Goal: Check status: Check status

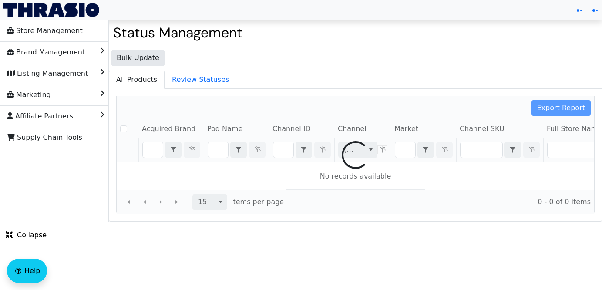
checkbox input "false"
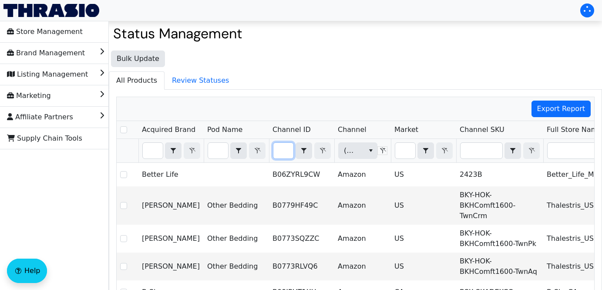
click at [285, 152] on input "Filter" at bounding box center [283, 151] width 20 height 16
type input "B082L3QQCB"
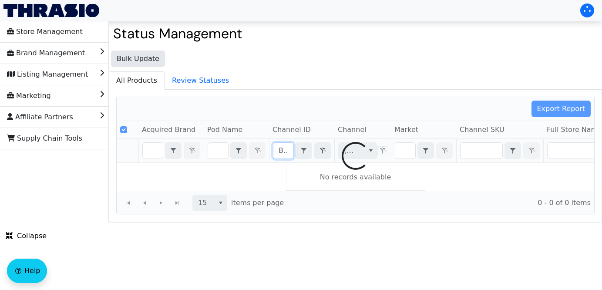
scroll to position [0, 35]
checkbox input "false"
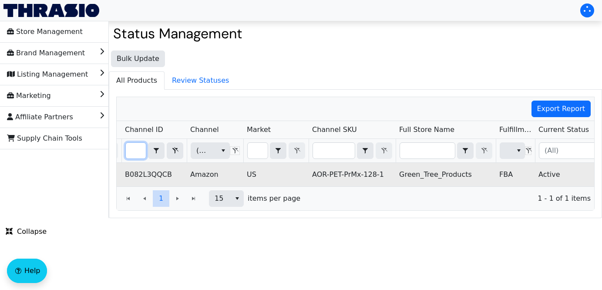
scroll to position [0, 310]
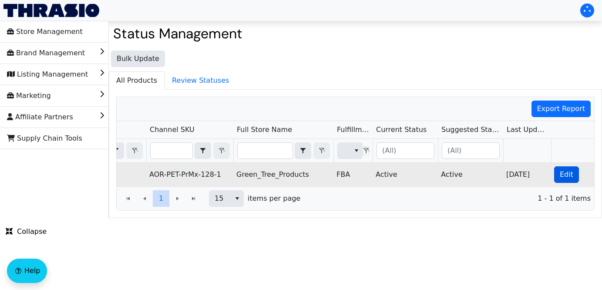
type input "B082L3QQCB"
click at [558, 170] on button "Edit" at bounding box center [566, 174] width 25 height 17
checkbox input "true"
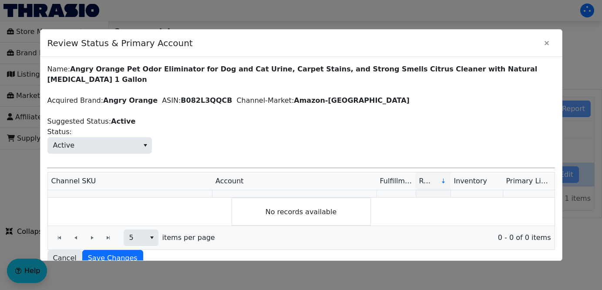
click at [564, 173] on div at bounding box center [301, 145] width 602 height 290
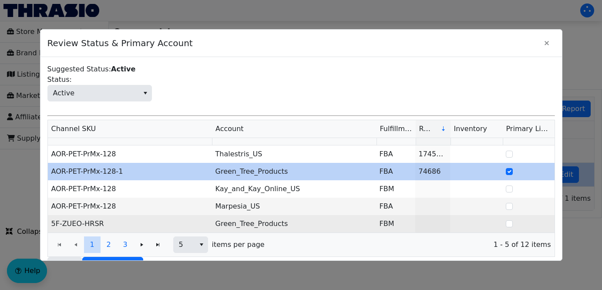
scroll to position [54, 0]
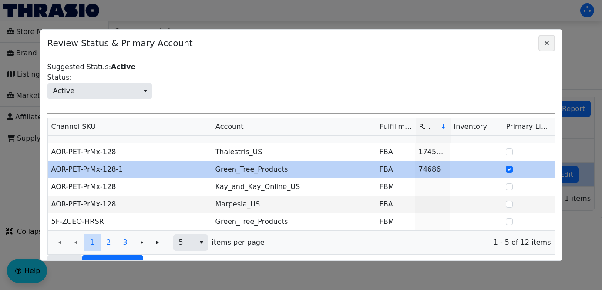
click at [547, 43] on icon "Close" at bounding box center [546, 43] width 4 height 4
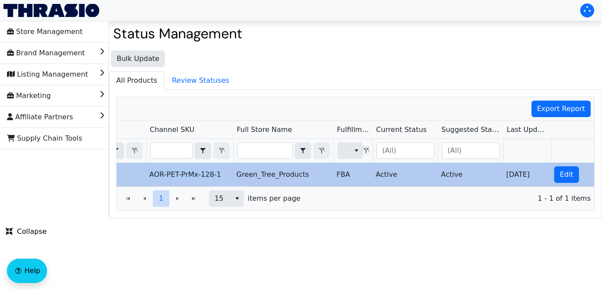
drag, startPoint x: 224, startPoint y: 176, endPoint x: 150, endPoint y: 175, distance: 73.5
click at [150, 175] on td "AOR-PET-PrMx-128-1" at bounding box center [189, 174] width 87 height 23
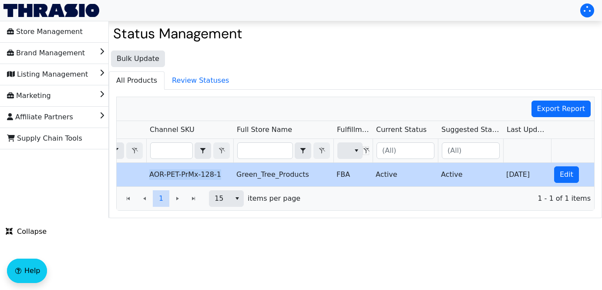
copy td "AOR-PET-PrMx-128-1"
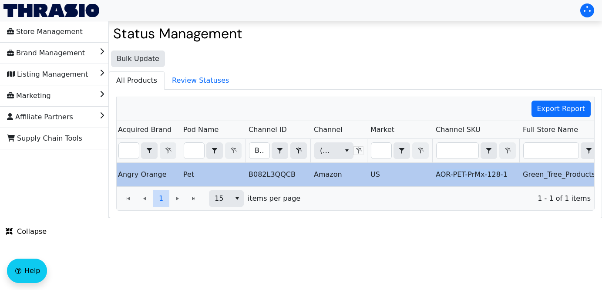
scroll to position [0, 0]
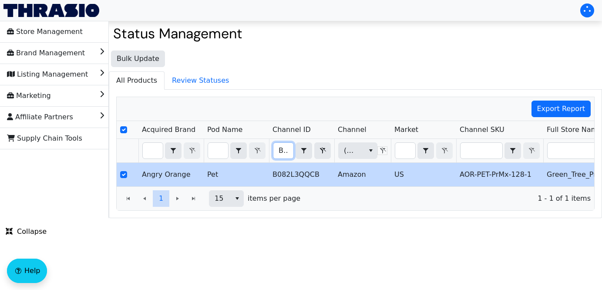
click at [280, 150] on input "B082L3QQCB" at bounding box center [283, 151] width 20 height 16
drag, startPoint x: 280, startPoint y: 151, endPoint x: 359, endPoint y: 156, distance: 79.3
click at [359, 156] on tr "B082L3QQCB Contains (All) (All)" at bounding box center [510, 151] width 787 height 24
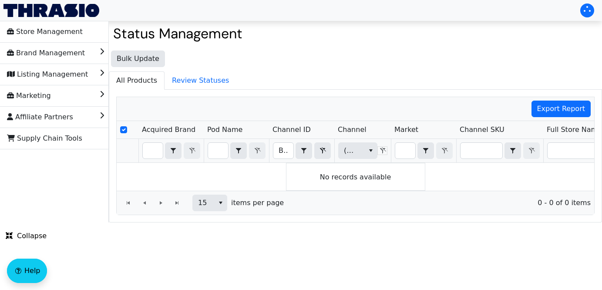
click at [309, 191] on div "15 items per page 0 - 0 of 0 items" at bounding box center [355, 203] width 477 height 24
click at [277, 151] on input "B087CCJR5S" at bounding box center [283, 151] width 20 height 16
drag, startPoint x: 277, startPoint y: 151, endPoint x: 370, endPoint y: 151, distance: 93.1
click at [370, 151] on tr "B087CCJR5S Contains (All) (All)" at bounding box center [510, 151] width 787 height 24
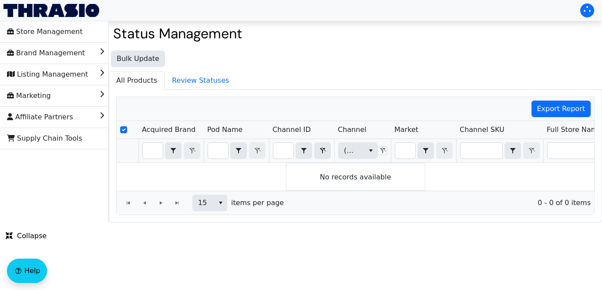
click at [400, 88] on ul "All Products Review Statuses" at bounding box center [355, 80] width 493 height 18
click at [281, 149] on input "B087CCJR5S" at bounding box center [283, 151] width 20 height 16
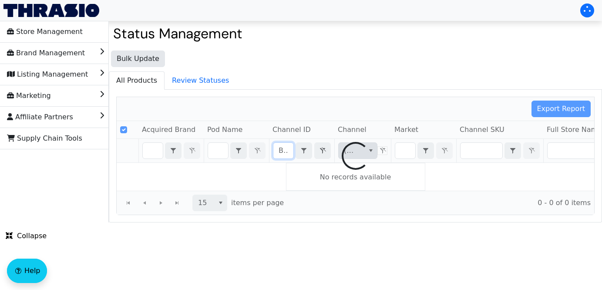
scroll to position [0, 32]
drag, startPoint x: 277, startPoint y: 152, endPoint x: 365, endPoint y: 150, distance: 87.9
click at [365, 150] on div "Export Report Acquired Brand Pod Name Channel ID Channel Market Channel SKU Ful…" at bounding box center [355, 156] width 478 height 118
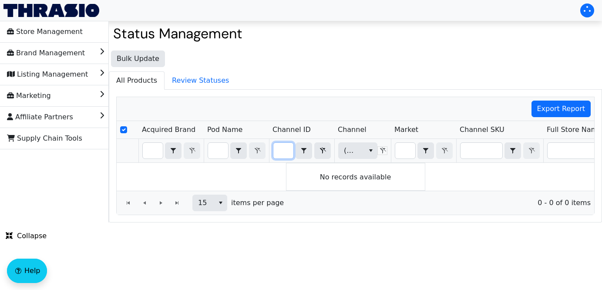
type input "B07FT5LNFV"
click at [124, 127] on input "Select Row" at bounding box center [123, 129] width 7 height 7
checkbox input "true"
click at [276, 149] on input "B07FT5LNFV" at bounding box center [283, 151] width 20 height 16
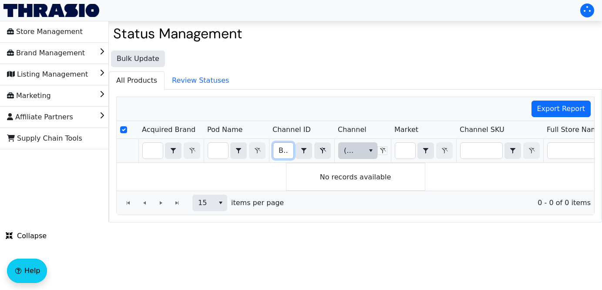
scroll to position [0, 32]
drag, startPoint x: 276, startPoint y: 149, endPoint x: 355, endPoint y: 149, distance: 79.2
click at [355, 149] on tr "B07FT5LNFV Contains (All) (All)" at bounding box center [510, 151] width 787 height 24
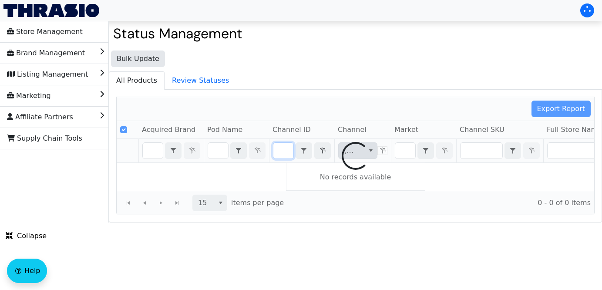
scroll to position [0, 9]
drag, startPoint x: 280, startPoint y: 151, endPoint x: 349, endPoint y: 150, distance: 69.2
click at [349, 150] on div "Export Report Acquired Brand Pod Name Channel ID Channel Market Channel SKU Ful…" at bounding box center [355, 156] width 478 height 118
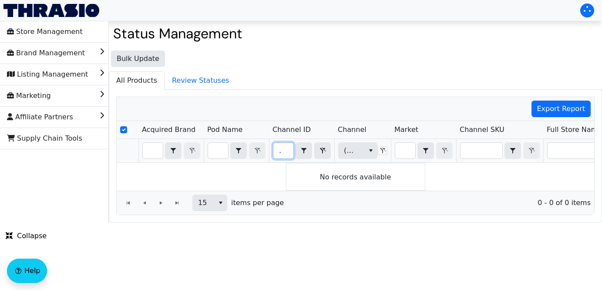
scroll to position [0, 0]
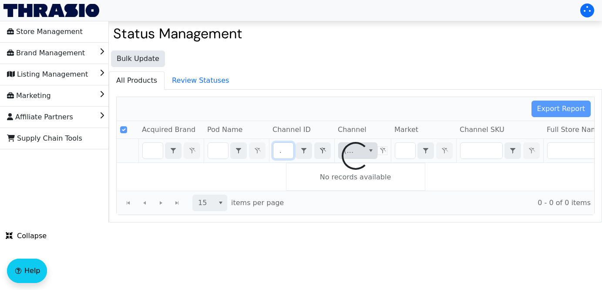
drag, startPoint x: 278, startPoint y: 153, endPoint x: 338, endPoint y: 146, distance: 60.9
click at [338, 146] on div "Export Report Acquired Brand Pod Name Channel ID Channel Market Channel SKU Ful…" at bounding box center [355, 156] width 478 height 118
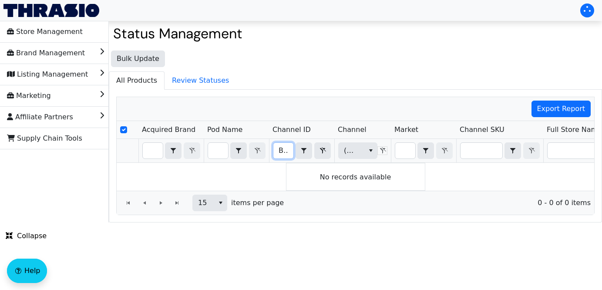
click at [374, 64] on div "Bulk Update All Products Review Statuses Export Report Acquired Brand Pod Name …" at bounding box center [355, 134] width 493 height 176
click at [278, 151] on input "B0B6D163BJ" at bounding box center [283, 151] width 20 height 16
drag, startPoint x: 278, startPoint y: 151, endPoint x: 365, endPoint y: 155, distance: 87.5
click at [365, 155] on tr "B0B6D163BJ Contains (All) (All)" at bounding box center [510, 151] width 787 height 24
drag, startPoint x: 278, startPoint y: 152, endPoint x: 340, endPoint y: 151, distance: 61.8
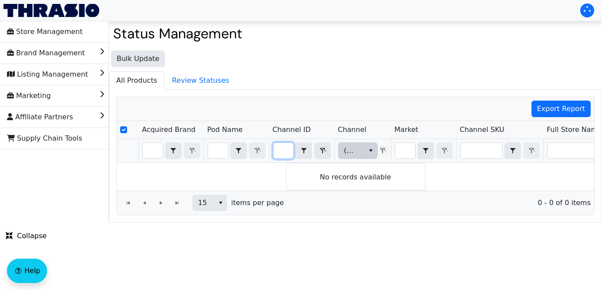
click at [340, 151] on tr "B00SM2C4Q6 Contains (All) (All)" at bounding box center [510, 151] width 787 height 24
type input "B014LEQC98"
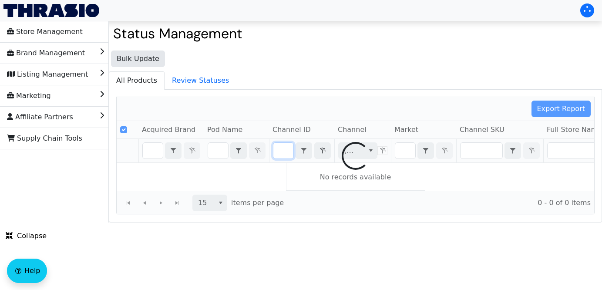
drag, startPoint x: 278, startPoint y: 153, endPoint x: 410, endPoint y: 149, distance: 132.3
click at [410, 149] on div "Export Report Acquired Brand Pod Name Channel ID Channel Market Channel SKU Ful…" at bounding box center [355, 156] width 478 height 118
checkbox input "false"
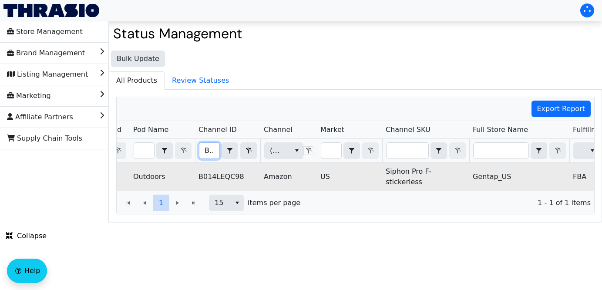
scroll to position [0, 62]
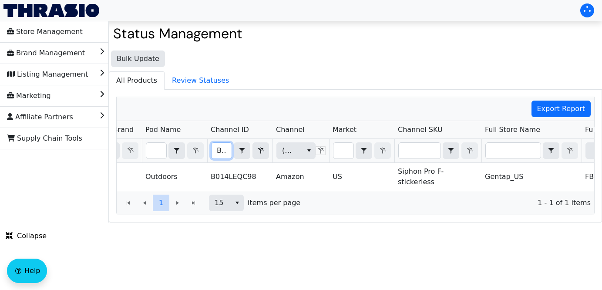
click at [218, 150] on input "B014LEQC98" at bounding box center [221, 151] width 20 height 16
type input "B0CFD7C2BR"
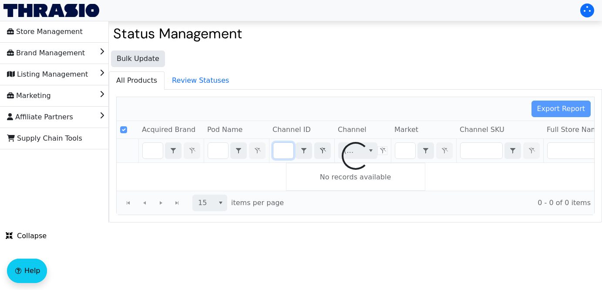
drag, startPoint x: 218, startPoint y: 151, endPoint x: 346, endPoint y: 152, distance: 128.3
click at [346, 152] on div "Export Report Acquired Brand Pod Name Channel ID Channel Market Channel SKU Ful…" at bounding box center [355, 156] width 478 height 118
checkbox input "false"
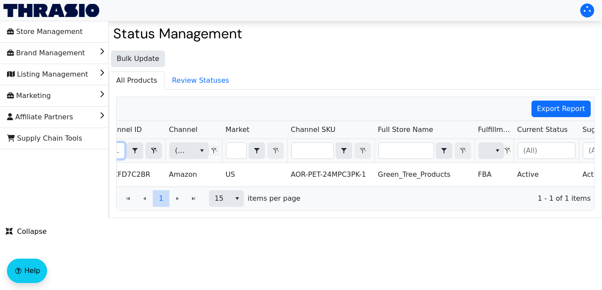
scroll to position [0, 106]
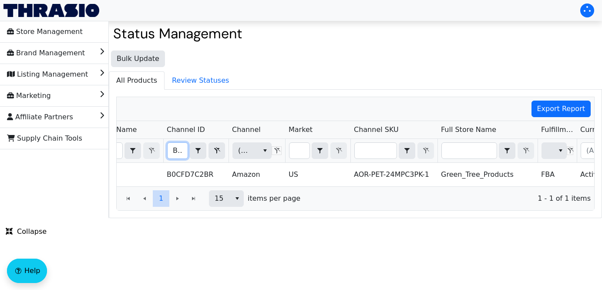
click at [171, 149] on input "B0CFD7C2BR" at bounding box center [177, 151] width 20 height 16
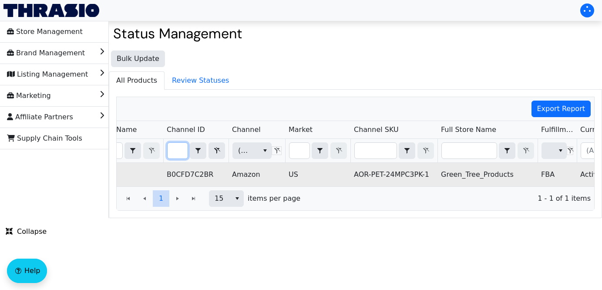
type input "B0BN2JM3Z8"
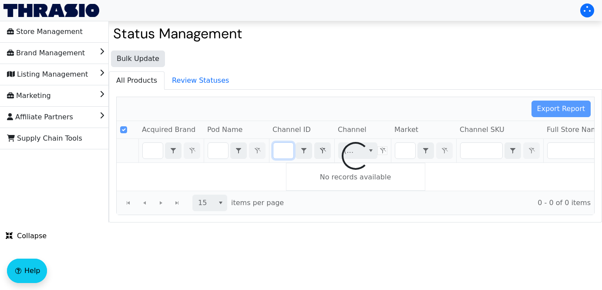
drag, startPoint x: 171, startPoint y: 149, endPoint x: 305, endPoint y: 170, distance: 134.7
click at [305, 170] on div "Export Report Acquired Brand Pod Name Channel ID Channel Market Channel SKU Ful…" at bounding box center [355, 156] width 478 height 118
checkbox input "false"
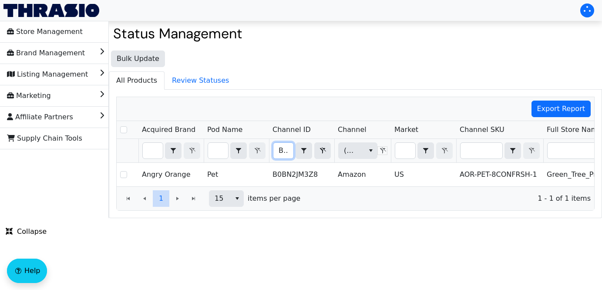
click at [279, 152] on input "B0BN2JM3Z8" at bounding box center [283, 151] width 20 height 16
type input "B079C4PS1D"
checkbox input "true"
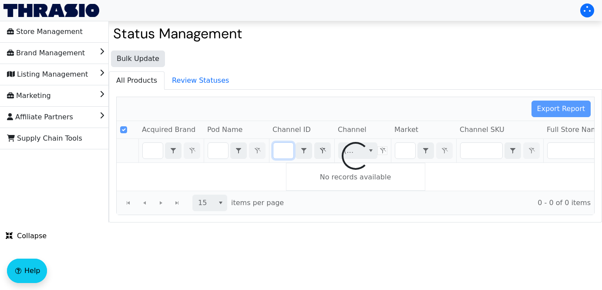
drag, startPoint x: 279, startPoint y: 154, endPoint x: 398, endPoint y: 159, distance: 119.3
click at [398, 159] on div "Export Report Acquired Brand Pod Name Channel ID Channel Market Channel SKU Ful…" at bounding box center [355, 156] width 478 height 118
drag, startPoint x: 276, startPoint y: 151, endPoint x: 374, endPoint y: 167, distance: 98.9
click at [374, 167] on div "Export Report Acquired Brand Pod Name Channel ID Channel Market Channel SKU Ful…" at bounding box center [355, 156] width 478 height 118
drag, startPoint x: 278, startPoint y: 151, endPoint x: 397, endPoint y: 151, distance: 118.3
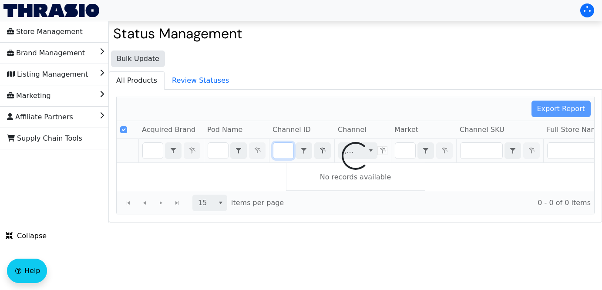
click at [397, 151] on div "Export Report Acquired Brand Pod Name Channel ID Channel Market Channel SKU Ful…" at bounding box center [355, 156] width 478 height 118
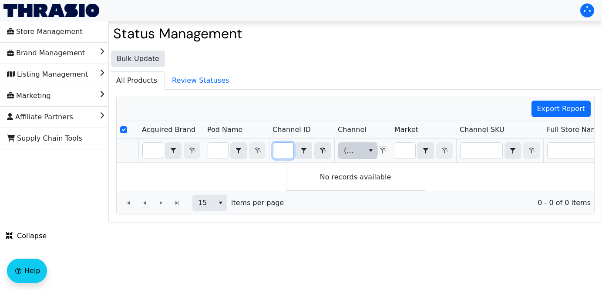
drag, startPoint x: 278, startPoint y: 150, endPoint x: 365, endPoint y: 157, distance: 86.4
click at [365, 157] on tr "B07F6P85Q1 Contains (All) (All)" at bounding box center [510, 151] width 787 height 24
click at [366, 167] on div "Export Report Acquired Brand Pod Name Channel ID Channel Market Channel SKU Ful…" at bounding box center [355, 156] width 478 height 118
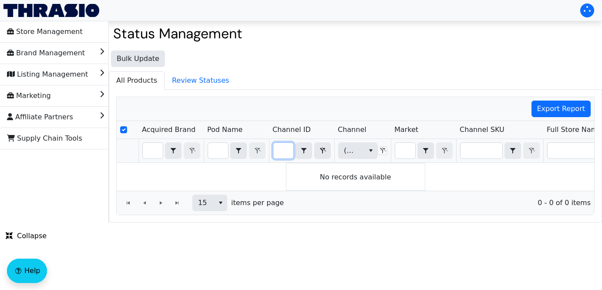
type input "B07F17DZM9"
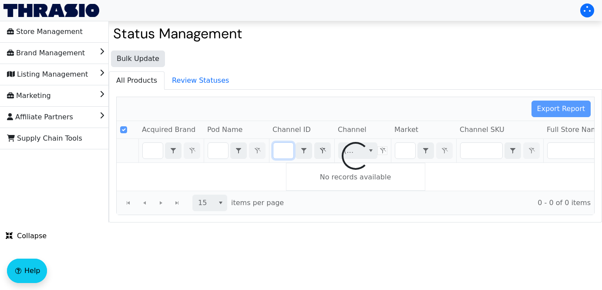
scroll to position [0, 33]
drag, startPoint x: 278, startPoint y: 152, endPoint x: 414, endPoint y: 160, distance: 135.5
click at [414, 160] on div "Export Report Acquired Brand Pod Name Channel ID Channel Market Channel SKU Ful…" at bounding box center [355, 156] width 478 height 118
checkbox input "false"
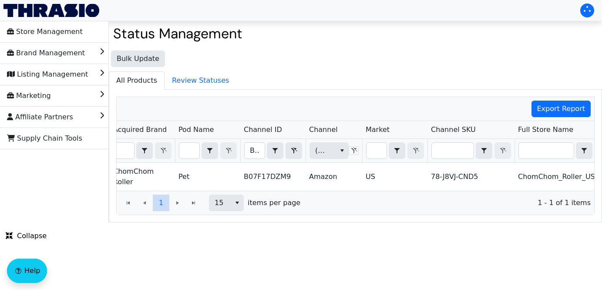
scroll to position [0, 0]
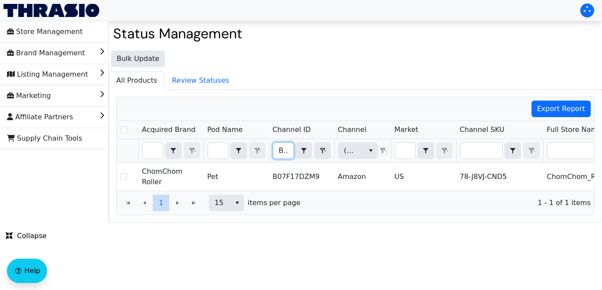
type input "B08TF67FB3"
checkbox input "true"
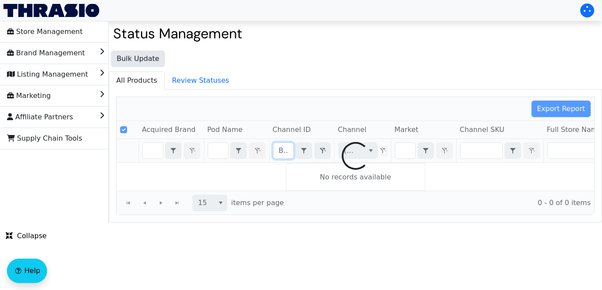
scroll to position [0, 31]
drag, startPoint x: 279, startPoint y: 154, endPoint x: 401, endPoint y: 157, distance: 121.8
click at [401, 157] on div "Export Report Acquired Brand Pod Name Channel ID Channel Market Channel SKU Ful…" at bounding box center [355, 156] width 478 height 118
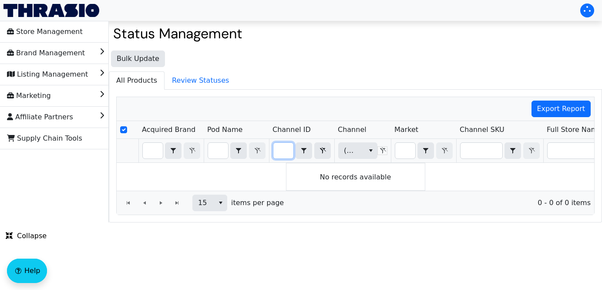
scroll to position [0, 0]
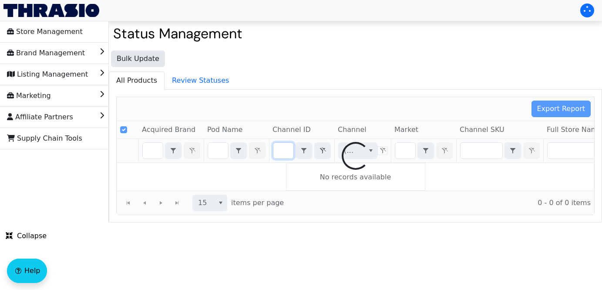
scroll to position [0, 35]
drag, startPoint x: 276, startPoint y: 149, endPoint x: 382, endPoint y: 153, distance: 105.8
click at [382, 153] on div "Export Report Acquired Brand Pod Name Channel ID Channel Market Channel SKU Ful…" at bounding box center [355, 156] width 478 height 118
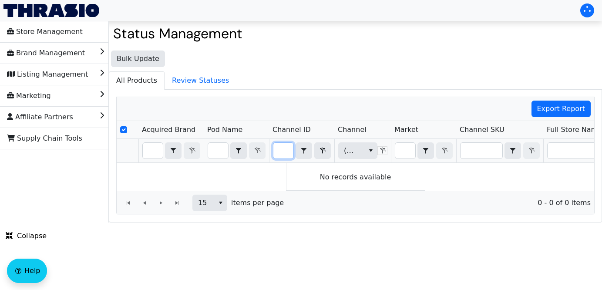
scroll to position [0, 0]
type input "B014LEQC98"
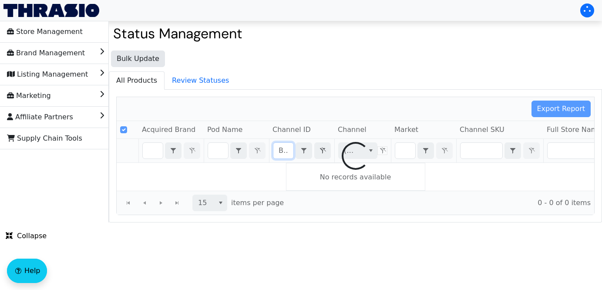
scroll to position [0, 33]
drag, startPoint x: 276, startPoint y: 151, endPoint x: 399, endPoint y: 161, distance: 123.0
click at [399, 161] on div "Export Report Acquired Brand Pod Name Channel ID Channel Market Channel SKU Ful…" at bounding box center [355, 156] width 478 height 118
checkbox input "false"
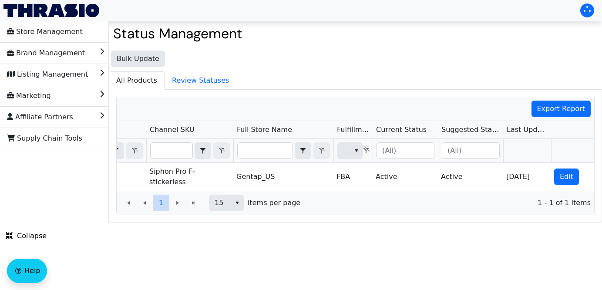
scroll to position [0, 134]
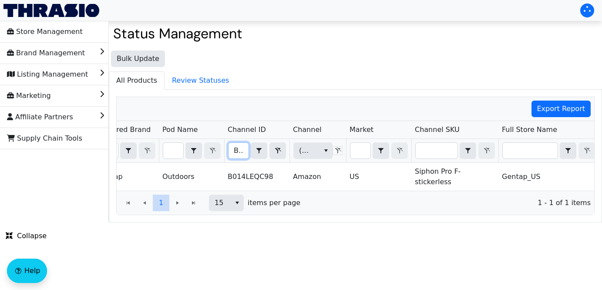
click at [234, 150] on input "B014LEQC98" at bounding box center [238, 151] width 20 height 16
drag, startPoint x: 234, startPoint y: 150, endPoint x: 357, endPoint y: 157, distance: 122.9
click at [357, 157] on tr "B014LEQC98 Contains (All) (All)" at bounding box center [465, 151] width 787 height 24
type input "B00LV4WJQ2"
checkbox input "true"
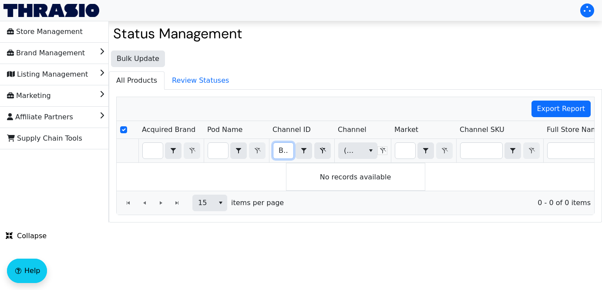
drag, startPoint x: 278, startPoint y: 154, endPoint x: 400, endPoint y: 163, distance: 122.1
click at [400, 163] on div "Acquired Brand Pod Name Channel ID Channel Market Channel SKU Full Store Name F…" at bounding box center [355, 156] width 477 height 70
type input "B016S659U0"
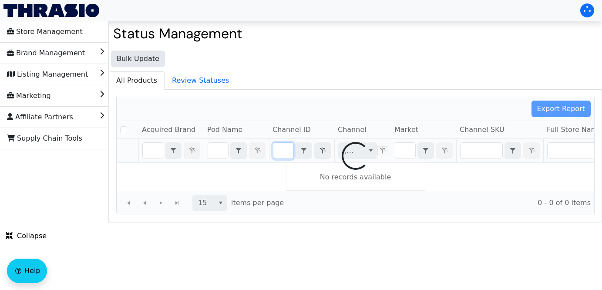
checkbox input "false"
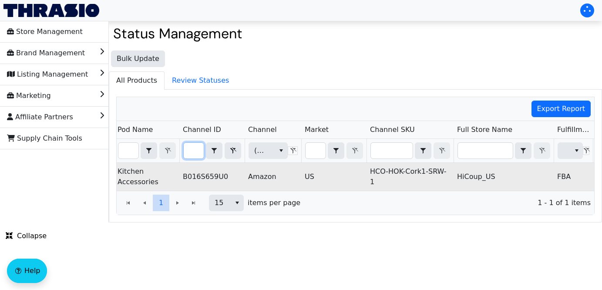
drag, startPoint x: 188, startPoint y: 151, endPoint x: 364, endPoint y: 164, distance: 176.2
click at [364, 164] on div "Acquired Brand Pod Name Channel ID Channel Market Channel SKU Full Store Name F…" at bounding box center [355, 156] width 477 height 70
type input "B07B6RZP4H"
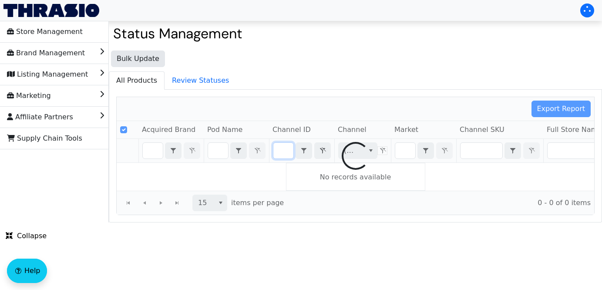
checkbox input "false"
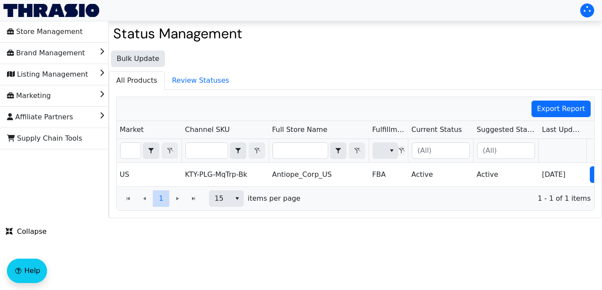
type input "B016S659U0"
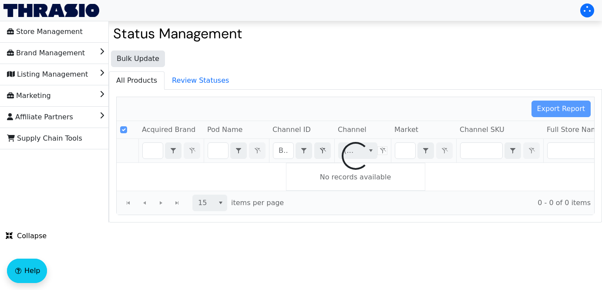
checkbox input "false"
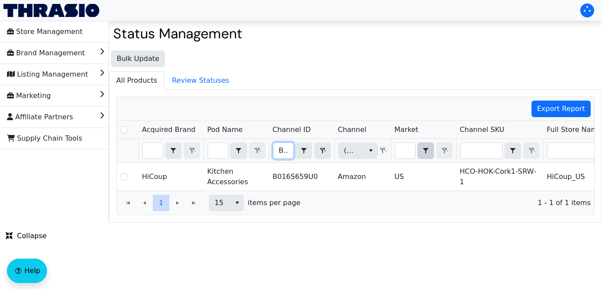
drag, startPoint x: 278, startPoint y: 152, endPoint x: 425, endPoint y: 158, distance: 147.2
click at [425, 158] on tr "B016S659U0 Contains (All) (All)" at bounding box center [510, 151] width 787 height 24
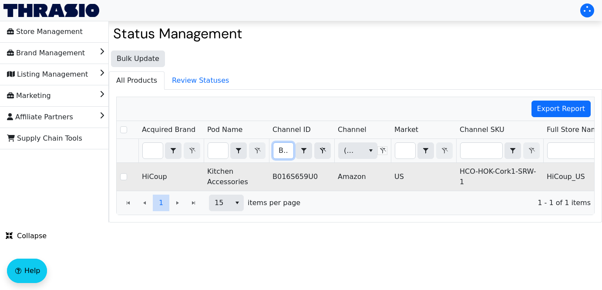
type input "B002AQPUW0"
checkbox input "true"
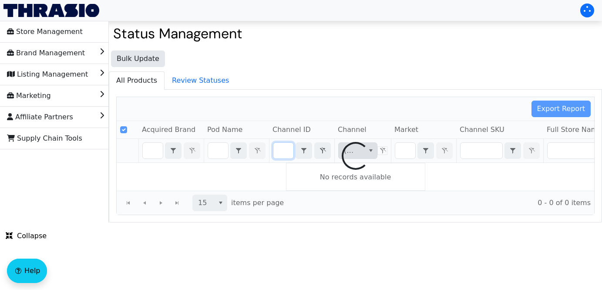
drag, startPoint x: 277, startPoint y: 150, endPoint x: 375, endPoint y: 158, distance: 98.7
click at [375, 158] on div "Export Report Acquired Brand Pod Name Channel ID Channel Market Channel SKU Ful…" at bounding box center [355, 156] width 478 height 118
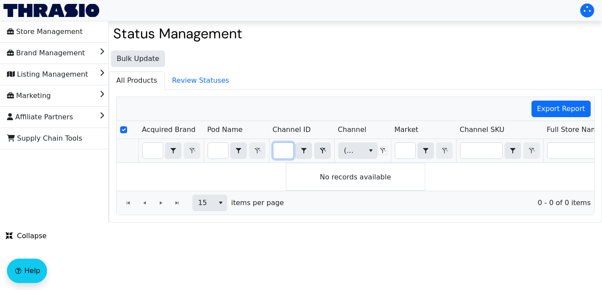
drag, startPoint x: 278, startPoint y: 153, endPoint x: 404, endPoint y: 163, distance: 126.6
click at [404, 163] on div "Acquired Brand Pod Name Channel ID Channel Market Channel SKU Full Store Name F…" at bounding box center [355, 156] width 477 height 70
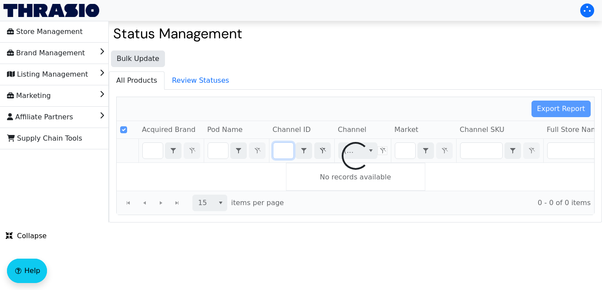
drag, startPoint x: 279, startPoint y: 151, endPoint x: 370, endPoint y: 161, distance: 91.9
click at [370, 161] on div "Export Report Acquired Brand Pod Name Channel ID Channel Market Channel SKU Ful…" at bounding box center [355, 156] width 478 height 118
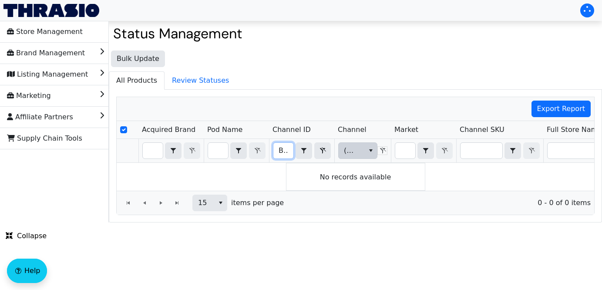
drag, startPoint x: 277, startPoint y: 149, endPoint x: 367, endPoint y: 154, distance: 89.7
click at [367, 154] on tr "B019HW2JBO Contains (All) (All)" at bounding box center [510, 151] width 787 height 24
type input "B016S659U0"
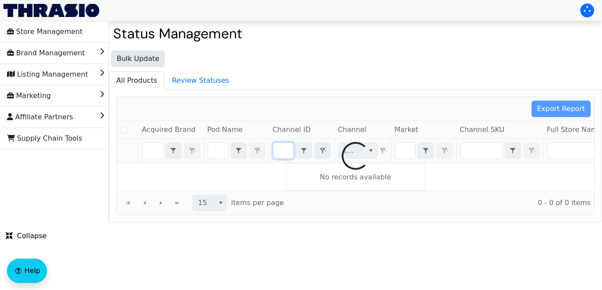
checkbox input "false"
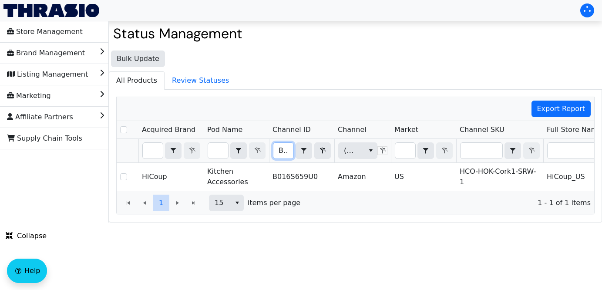
drag, startPoint x: 278, startPoint y: 151, endPoint x: 365, endPoint y: 159, distance: 87.8
click at [365, 159] on tr "B016S659U0 Contains (All) (All)" at bounding box center [510, 151] width 787 height 24
type input "B07B6RZP4H"
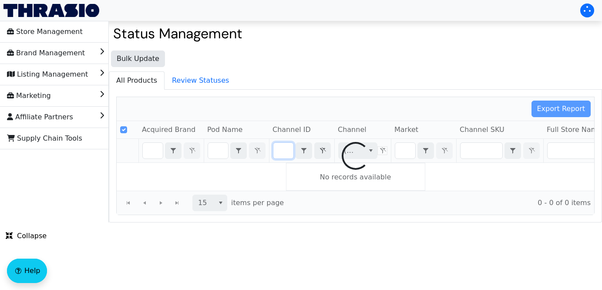
checkbox input "false"
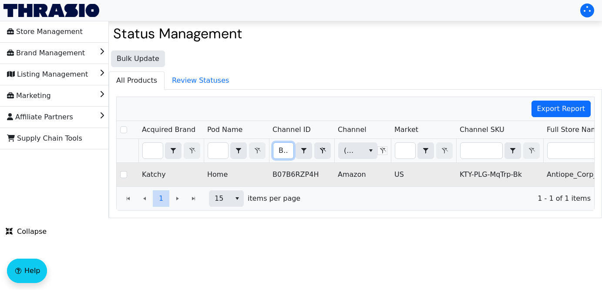
type input "B07F17DZM9"
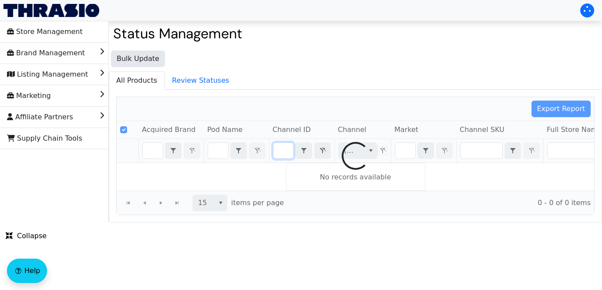
drag, startPoint x: 279, startPoint y: 152, endPoint x: 398, endPoint y: 167, distance: 119.2
click at [398, 167] on div "Export Report Acquired Brand Pod Name Channel ID Channel Market Channel SKU Ful…" at bounding box center [355, 156] width 478 height 118
checkbox input "false"
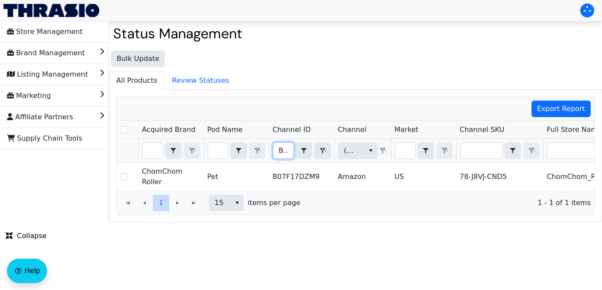
click at [278, 152] on input "B07F17DZM9" at bounding box center [283, 151] width 20 height 16
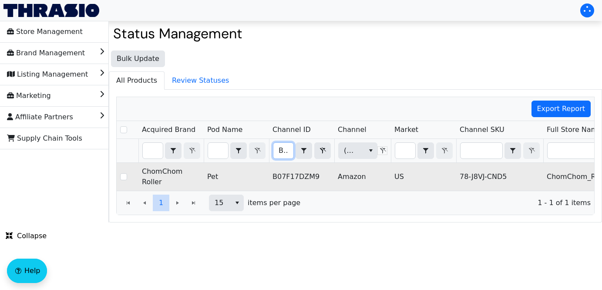
drag, startPoint x: 278, startPoint y: 152, endPoint x: 404, endPoint y: 180, distance: 129.2
click at [404, 180] on div "Acquired Brand Pod Name Channel ID Channel Market Channel SKU Full Store Name F…" at bounding box center [355, 156] width 477 height 70
type input "B014LEQC98"
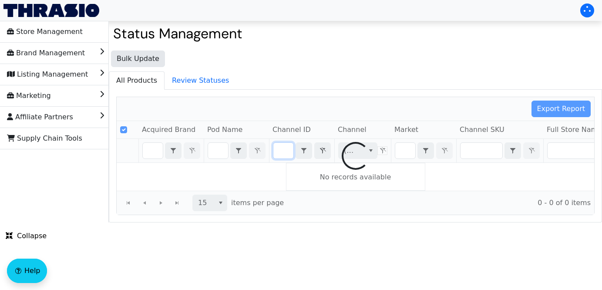
checkbox input "false"
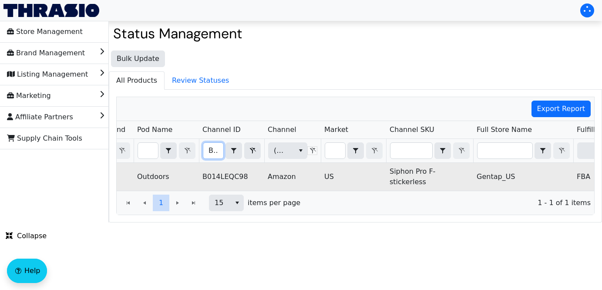
scroll to position [0, 60]
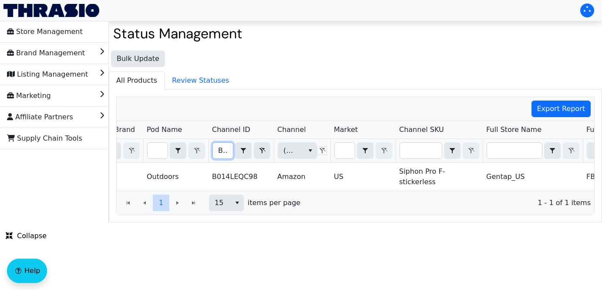
click at [219, 149] on input "B014LEQC98" at bounding box center [223, 151] width 20 height 16
type input "B0B6D163BJ"
checkbox input "true"
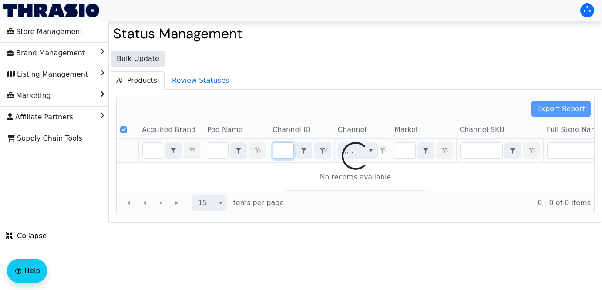
drag, startPoint x: 219, startPoint y: 149, endPoint x: 346, endPoint y: 151, distance: 127.0
click at [346, 151] on div "Export Report Acquired Brand Pod Name Channel ID Channel Market Channel SKU Ful…" at bounding box center [355, 156] width 478 height 118
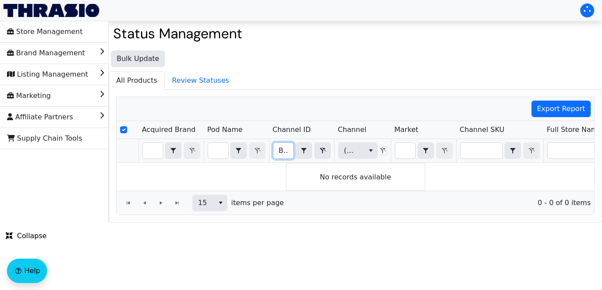
type input "B0BN2GN4LB"
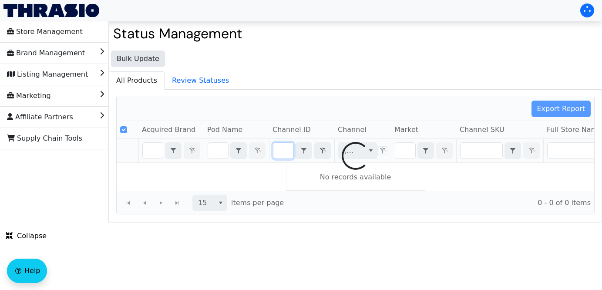
drag, startPoint x: 280, startPoint y: 151, endPoint x: 412, endPoint y: 161, distance: 132.2
click at [412, 161] on div "Export Report Acquired Brand Pod Name Channel ID Channel Market Channel SKU Ful…" at bounding box center [355, 156] width 478 height 118
checkbox input "false"
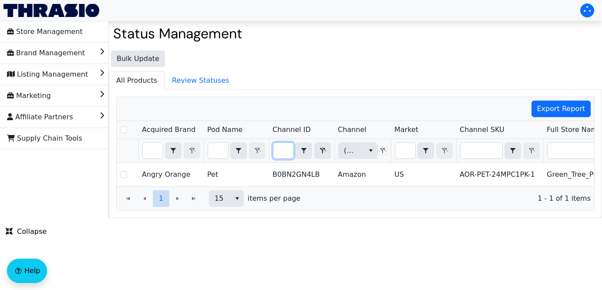
scroll to position [0, 0]
click at [279, 151] on input "B0BN2GN4LB" at bounding box center [283, 151] width 20 height 16
drag, startPoint x: 279, startPoint y: 151, endPoint x: 339, endPoint y: 153, distance: 59.6
click at [339, 153] on tr "B0BN2GN4LB Contains (All) (All)" at bounding box center [510, 151] width 787 height 24
type input "B079C34TP5"
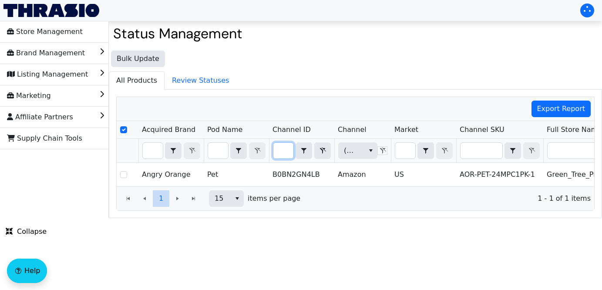
checkbox input "true"
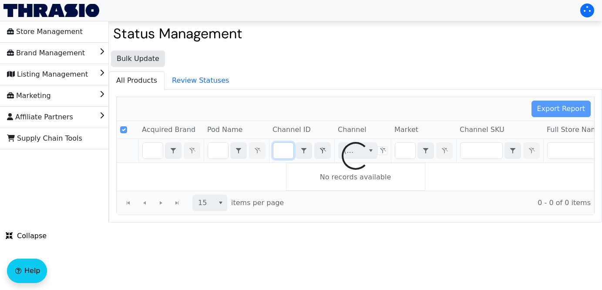
scroll to position [0, 35]
drag, startPoint x: 278, startPoint y: 152, endPoint x: 412, endPoint y: 155, distance: 134.0
click at [412, 155] on div "Export Report Acquired Brand Pod Name Channel ID Channel Market Channel SKU Ful…" at bounding box center [355, 156] width 478 height 118
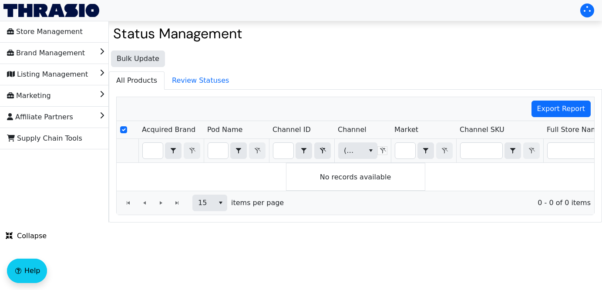
scroll to position [0, 0]
type input "B01FUW50AC"
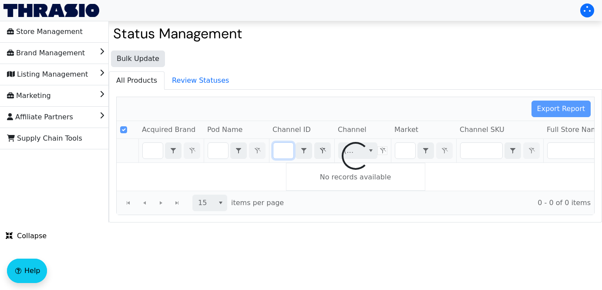
drag, startPoint x: 278, startPoint y: 150, endPoint x: 395, endPoint y: 150, distance: 117.5
click at [395, 150] on div "Export Report Acquired Brand Pod Name Channel ID Channel Market Channel SKU Ful…" at bounding box center [355, 156] width 478 height 118
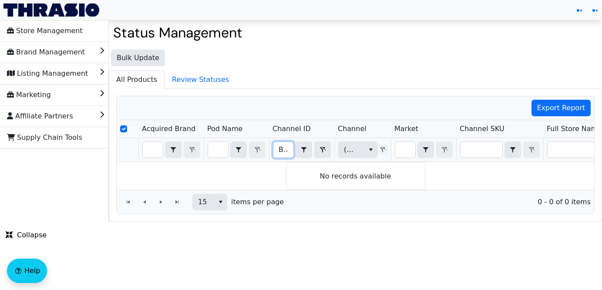
click at [282, 148] on input "B01FUW50AC" at bounding box center [283, 150] width 20 height 16
drag, startPoint x: 278, startPoint y: 149, endPoint x: 378, endPoint y: 157, distance: 100.4
click at [378, 157] on tr "B01FUW50AC Contains (All) (All)" at bounding box center [510, 150] width 787 height 24
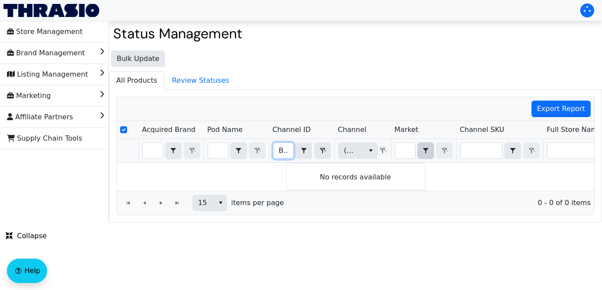
type input "B014LEQC98"
click at [434, 154] on div "Export Report Acquired Brand Pod Name Channel ID Channel Market Channel SKU Ful…" at bounding box center [355, 156] width 478 height 118
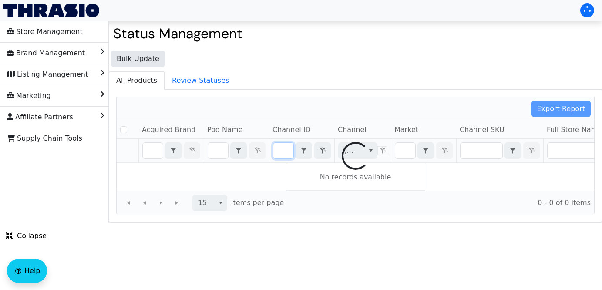
checkbox input "false"
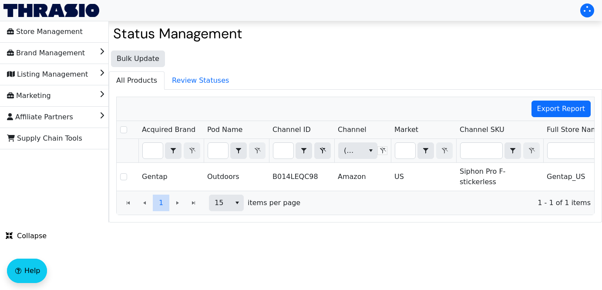
scroll to position [0, 0]
type input "B000RN53EI"
checkbox input "true"
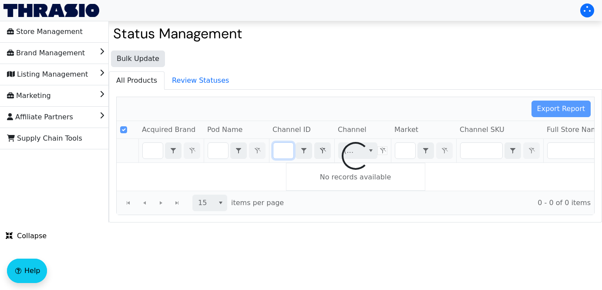
drag, startPoint x: 279, startPoint y: 152, endPoint x: 382, endPoint y: 156, distance: 103.6
click at [382, 156] on div "Export Report Acquired Brand Pod Name Channel ID Channel Market Channel SKU Ful…" at bounding box center [355, 156] width 478 height 118
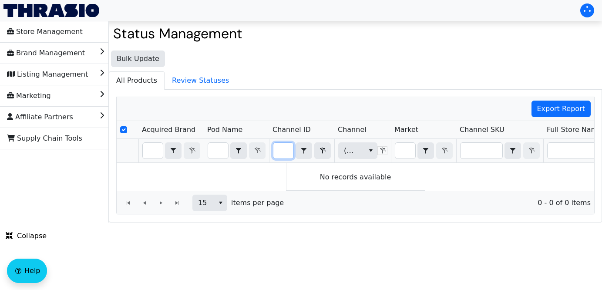
scroll to position [0, 0]
type input "B016S659U0"
click at [416, 160] on div "Export Report Acquired Brand Pod Name Channel ID Channel Market Channel SKU Ful…" at bounding box center [355, 156] width 478 height 118
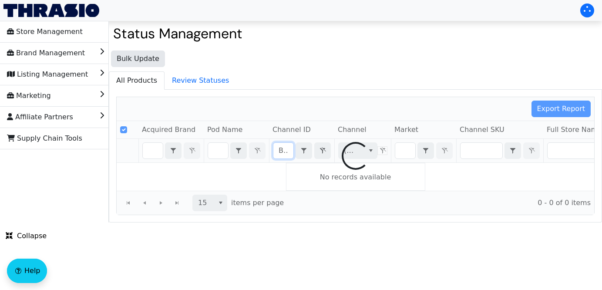
scroll to position [0, 32]
checkbox input "false"
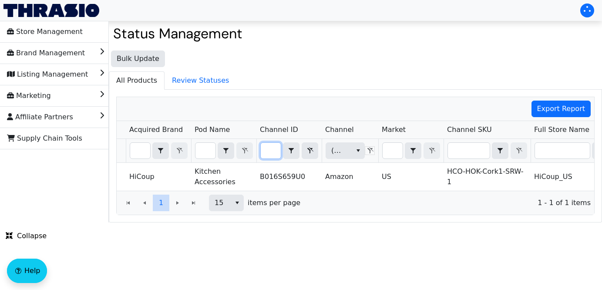
scroll to position [0, 0]
type input "B07HKMSMFL"
checkbox input "true"
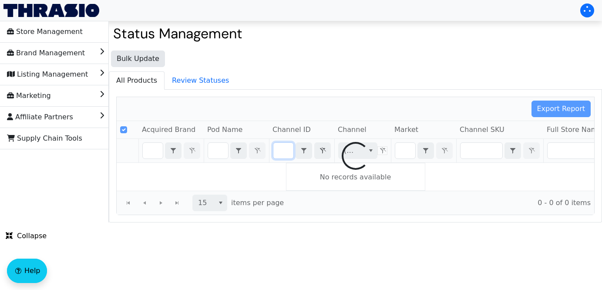
drag, startPoint x: 266, startPoint y: 151, endPoint x: 432, endPoint y: 156, distance: 165.8
click at [432, 156] on div "Export Report Acquired Brand Pod Name Channel ID Channel Market Channel SKU Ful…" at bounding box center [355, 156] width 478 height 118
drag, startPoint x: 279, startPoint y: 154, endPoint x: 394, endPoint y: 150, distance: 114.9
click at [394, 150] on div "Export Report Acquired Brand Pod Name Channel ID Channel Market Channel SKU Ful…" at bounding box center [355, 156] width 478 height 118
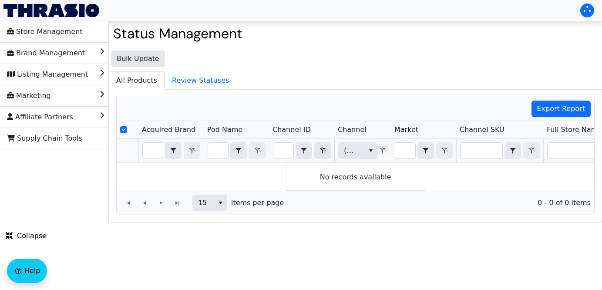
scroll to position [0, 0]
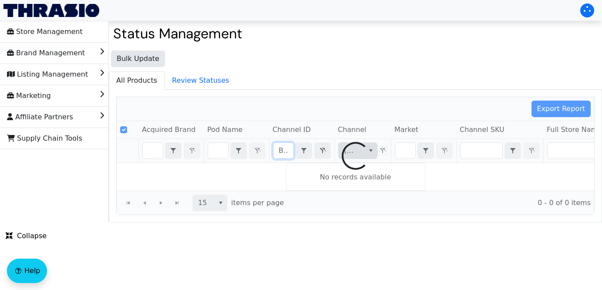
scroll to position [0, 32]
drag, startPoint x: 277, startPoint y: 152, endPoint x: 359, endPoint y: 154, distance: 81.8
click at [359, 154] on div "Export Report Acquired Brand Pod Name Channel ID Channel Market Channel SKU Ful…" at bounding box center [355, 156] width 478 height 118
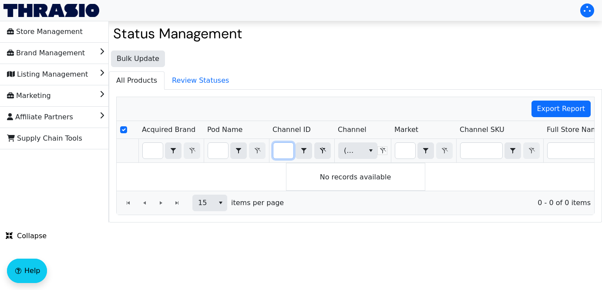
scroll to position [0, 0]
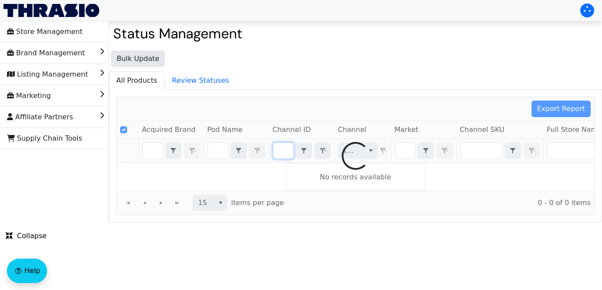
drag, startPoint x: 277, startPoint y: 152, endPoint x: 411, endPoint y: 160, distance: 134.2
click at [411, 160] on div "Export Report Acquired Brand Pod Name Channel ID Channel Market Channel SKU Ful…" at bounding box center [355, 156] width 478 height 118
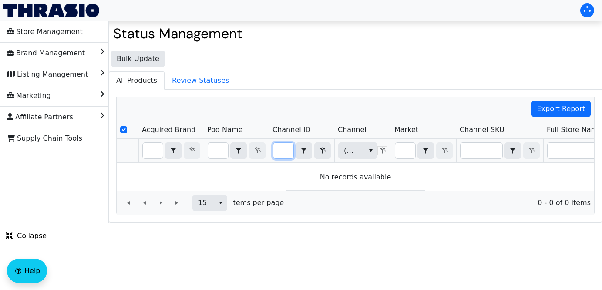
scroll to position [0, 0]
type input "B07B6RZP4H"
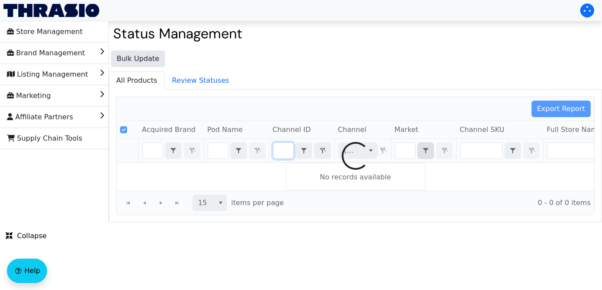
drag, startPoint x: 280, startPoint y: 152, endPoint x: 419, endPoint y: 156, distance: 139.3
click at [419, 156] on div "Export Report Acquired Brand Pod Name Channel ID Channel Market Channel SKU Ful…" at bounding box center [355, 156] width 478 height 118
checkbox input "false"
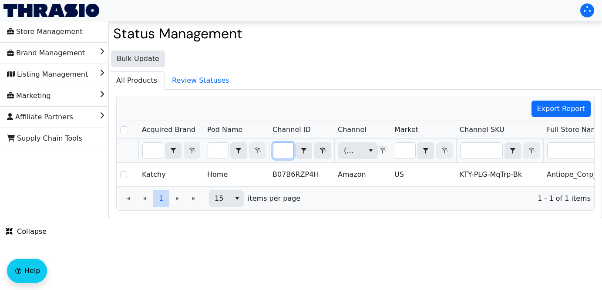
type input "B07B6RZP4H"
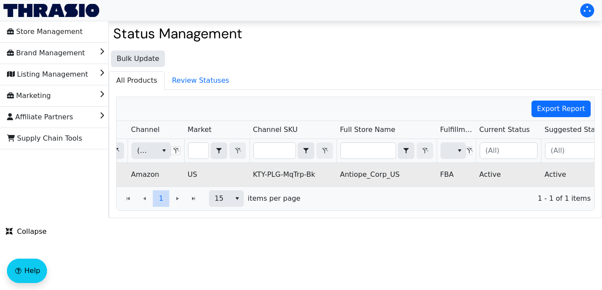
scroll to position [0, 310]
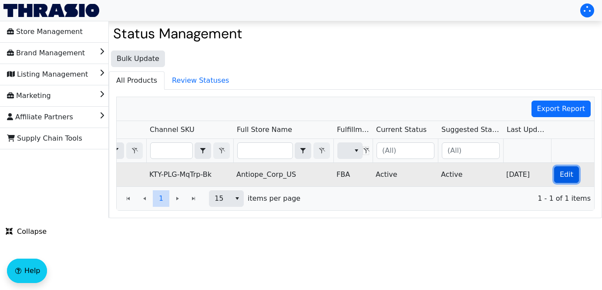
click at [567, 171] on span "Edit" at bounding box center [565, 174] width 13 height 10
checkbox input "true"
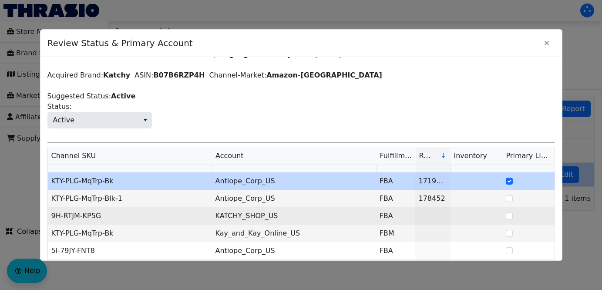
scroll to position [34, 0]
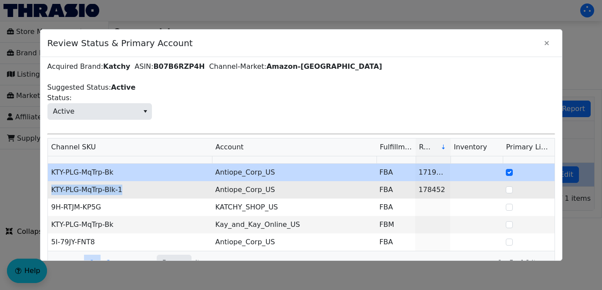
drag, startPoint x: 137, startPoint y: 187, endPoint x: 49, endPoint y: 193, distance: 88.0
click at [49, 193] on td "KTY-PLG-MqTrp-Blk-1" at bounding box center [130, 189] width 164 height 17
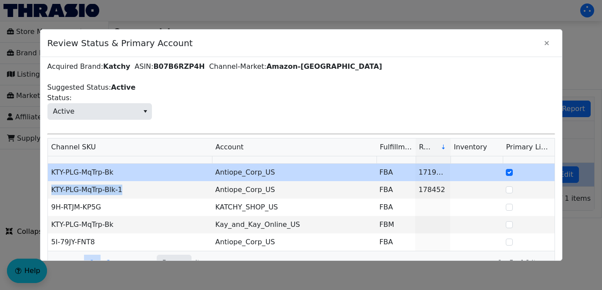
copy td "KTY-PLG-MqTrp-Blk-1"
click at [546, 41] on icon "Close" at bounding box center [546, 43] width 10 height 7
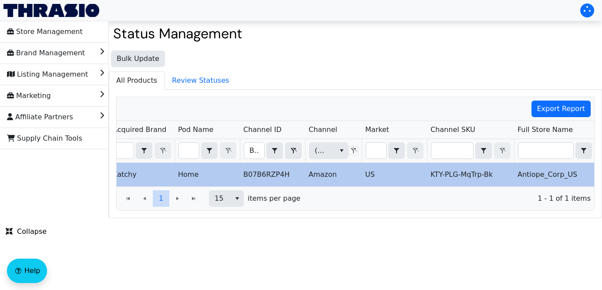
scroll to position [0, 0]
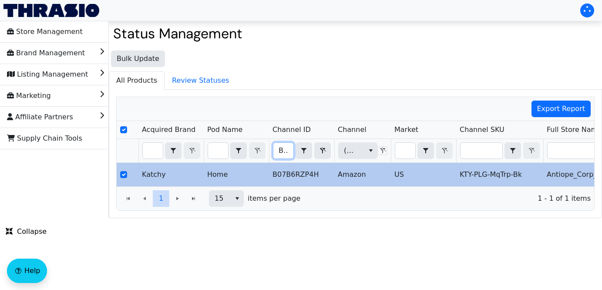
click at [278, 151] on input "B07B6RZP4H" at bounding box center [283, 151] width 20 height 16
click at [455, 163] on div "Export Report Acquired Brand Pod Name Channel ID Channel Market Channel SKU Ful…" at bounding box center [355, 154] width 478 height 114
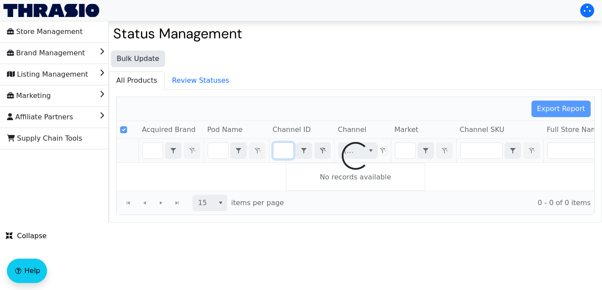
scroll to position [0, 36]
drag, startPoint x: 275, startPoint y: 151, endPoint x: 425, endPoint y: 172, distance: 151.7
click at [425, 172] on div "Export Report Acquired Brand Pod Name Channel ID Channel Market Channel SKU Ful…" at bounding box center [355, 156] width 478 height 118
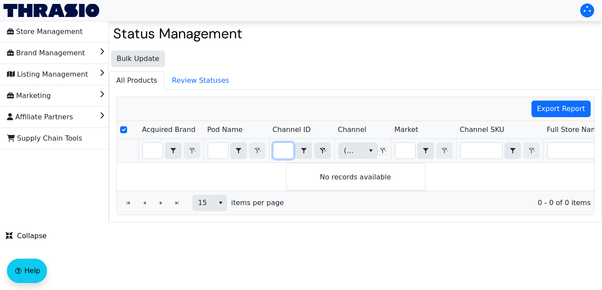
click at [281, 152] on input "B00LV4WG2O" at bounding box center [283, 151] width 20 height 16
click at [130, 167] on div "Export Report Acquired Brand Pod Name Channel ID Channel Market Channel SKU Ful…" at bounding box center [355, 156] width 478 height 118
type input "B00LV4WG2"
click at [322, 153] on icon "Filter" at bounding box center [322, 150] width 10 height 7
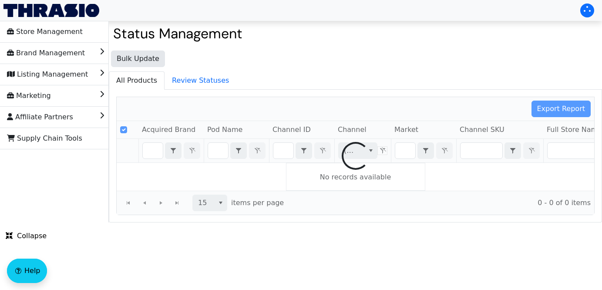
click at [156, 150] on div at bounding box center [355, 155] width 477 height 117
checkbox input "false"
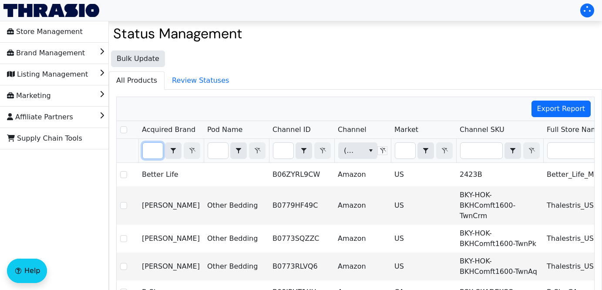
click at [157, 151] on input "Filter" at bounding box center [153, 151] width 20 height 16
type input "D"
checkbox input "true"
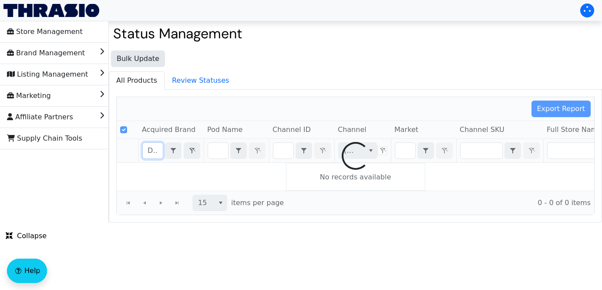
type input "DMD"
checkbox input "false"
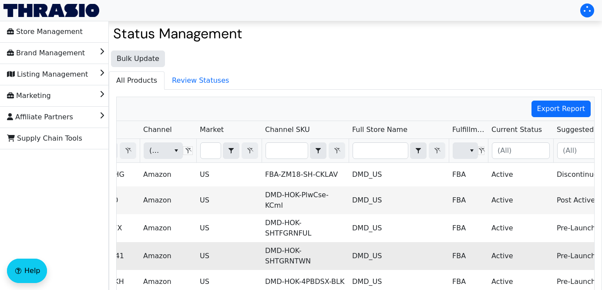
scroll to position [0, 310]
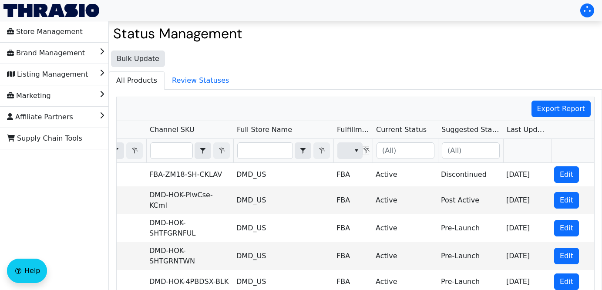
type input "DMD"
click at [417, 153] on input "Filter" at bounding box center [405, 151] width 57 height 16
click at [421, 84] on ul "All Products Review Statuses" at bounding box center [355, 80] width 493 height 18
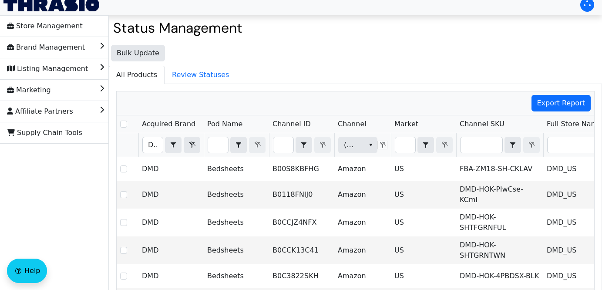
scroll to position [3, 0]
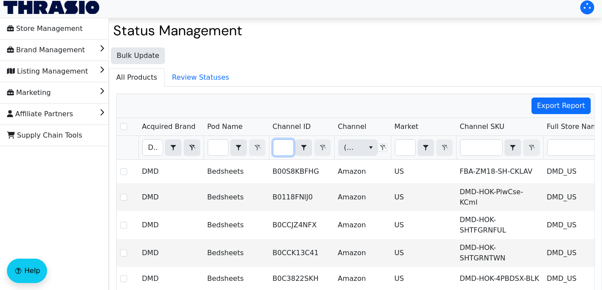
click at [286, 150] on input "Filter" at bounding box center [283, 148] width 20 height 16
type input "B00LV4WDKO"
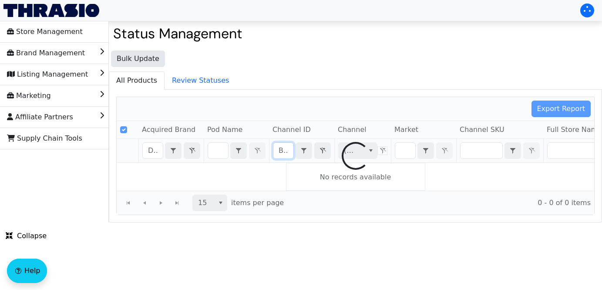
scroll to position [0, 36]
checkbox input "false"
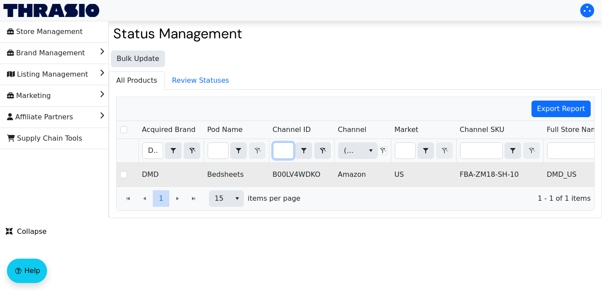
scroll to position [0, 0]
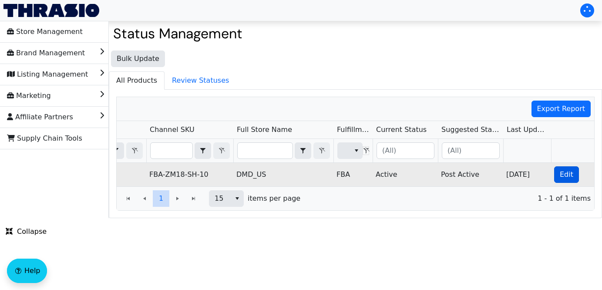
type input "B00LV4WDKO"
click at [563, 174] on span "Edit" at bounding box center [565, 174] width 13 height 10
checkbox input "true"
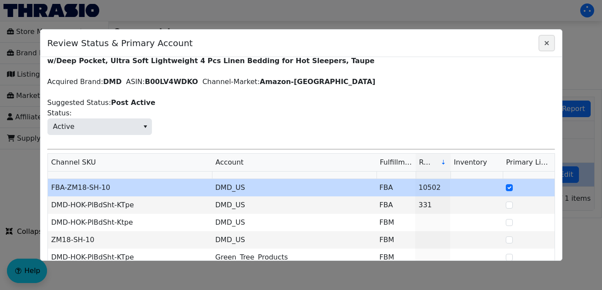
click at [546, 45] on icon "Close" at bounding box center [546, 43] width 10 height 7
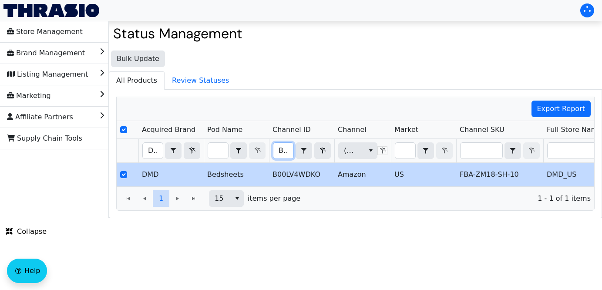
click at [281, 154] on input "B00LV4WDKO" at bounding box center [283, 151] width 20 height 16
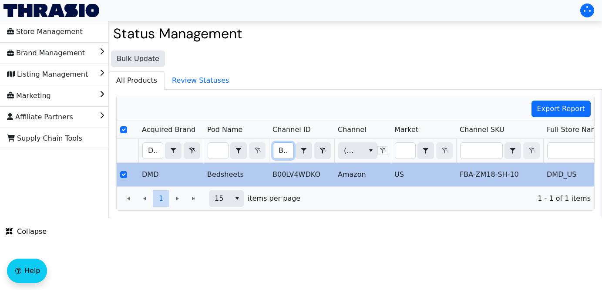
drag, startPoint x: 278, startPoint y: 151, endPoint x: 415, endPoint y: 165, distance: 137.3
click at [415, 165] on div "Acquired Brand Pod Name Channel ID Channel Market Channel SKU Full Store Name F…" at bounding box center [355, 153] width 477 height 65
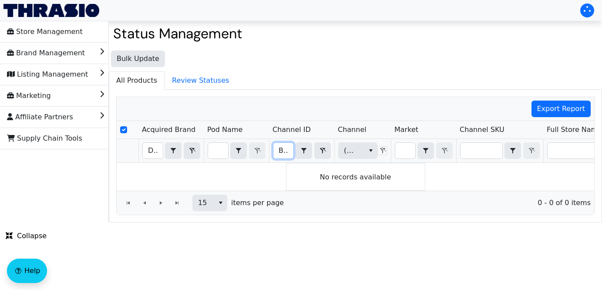
scroll to position [0, 36]
drag, startPoint x: 278, startPoint y: 152, endPoint x: 385, endPoint y: 151, distance: 106.1
click at [385, 151] on tr "DMD Contains B00LV4WG2O Contains (All) (All)" at bounding box center [510, 151] width 787 height 24
drag, startPoint x: 290, startPoint y: 149, endPoint x: 214, endPoint y: 149, distance: 76.6
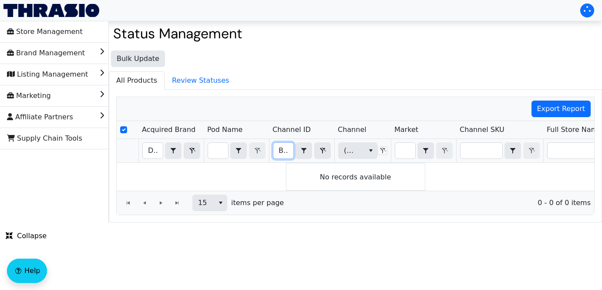
click at [214, 149] on tr "DMD Contains B00LV4WG2O Contains (All) (All)" at bounding box center [510, 151] width 787 height 24
type input "B079C34TP5"
click at [192, 151] on icon "Filter" at bounding box center [192, 150] width 10 height 7
click at [324, 148] on icon "Filter" at bounding box center [322, 150] width 10 height 7
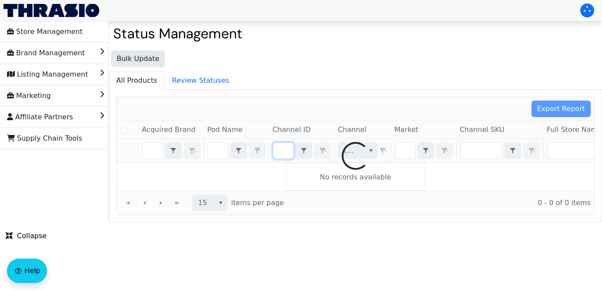
checkbox input "false"
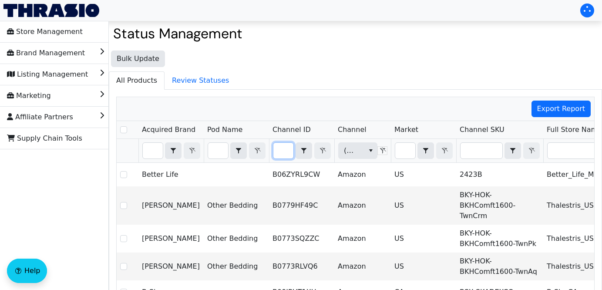
type input "B079C34TP5"
checkbox input "true"
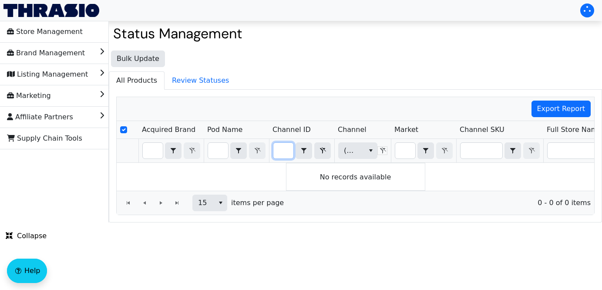
type input "B0124AT0Y0"
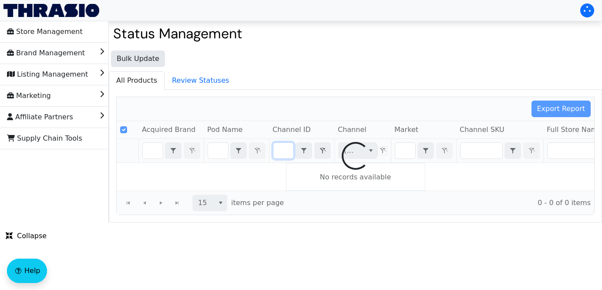
drag, startPoint x: 280, startPoint y: 152, endPoint x: 442, endPoint y: 164, distance: 163.2
click at [442, 164] on div "Export Report Acquired Brand Pod Name Channel ID Channel Market Channel SKU Ful…" at bounding box center [355, 156] width 478 height 118
checkbox input "false"
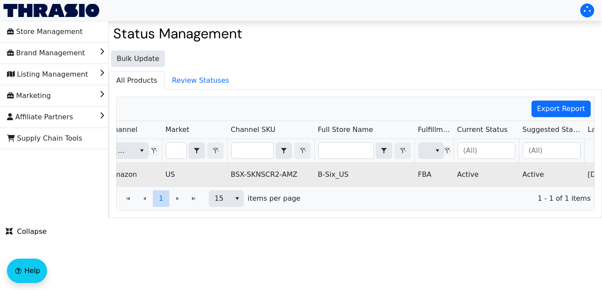
scroll to position [0, 310]
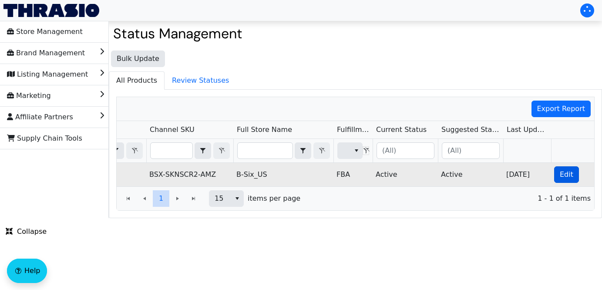
type input "B0124AT0Y0"
click at [566, 171] on span "Edit" at bounding box center [565, 174] width 13 height 10
checkbox input "true"
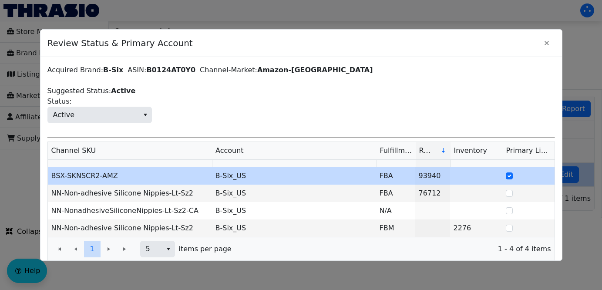
scroll to position [44, 0]
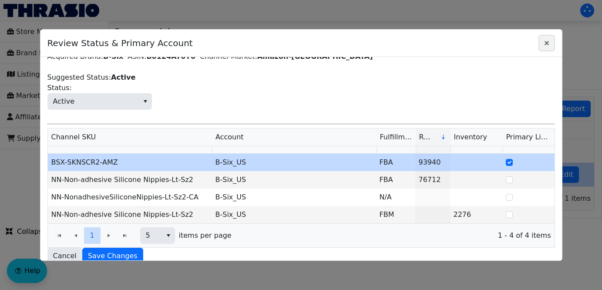
click at [547, 45] on icon "Close" at bounding box center [546, 43] width 10 height 7
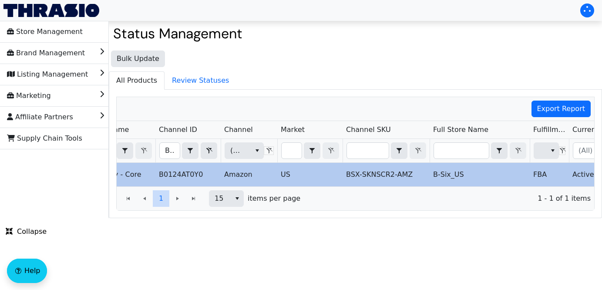
scroll to position [0, 0]
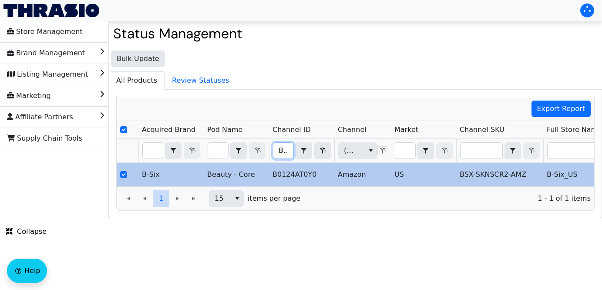
drag, startPoint x: 278, startPoint y: 151, endPoint x: 405, endPoint y: 152, distance: 126.6
click at [405, 152] on tr "B0124AT0Y0 Contains (All) (All)" at bounding box center [510, 151] width 787 height 24
type input "B0BN2GN4LB"
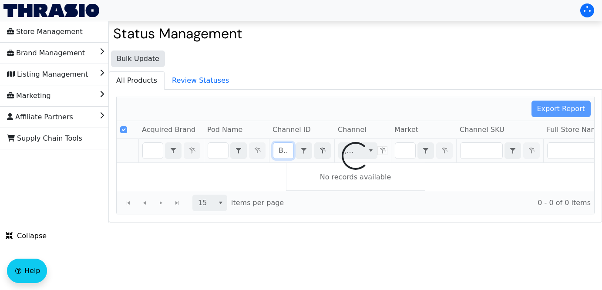
scroll to position [0, 35]
checkbox input "false"
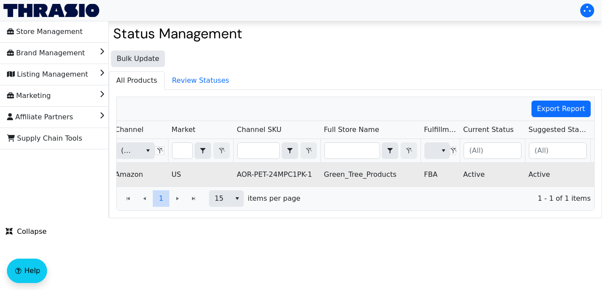
scroll to position [0, 310]
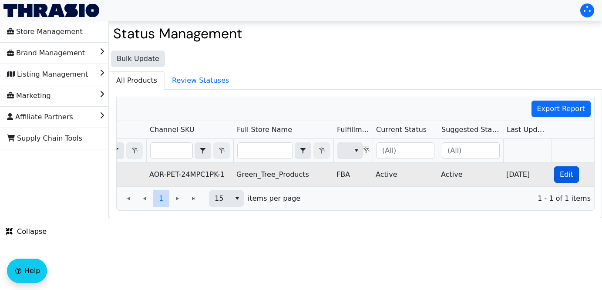
type input "B0BN2GN4LB"
click at [566, 171] on span "Edit" at bounding box center [565, 174] width 13 height 10
checkbox input "true"
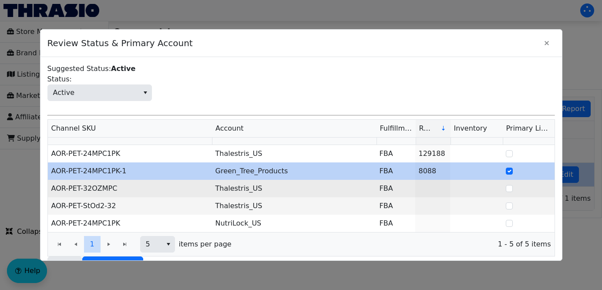
scroll to position [50, 0]
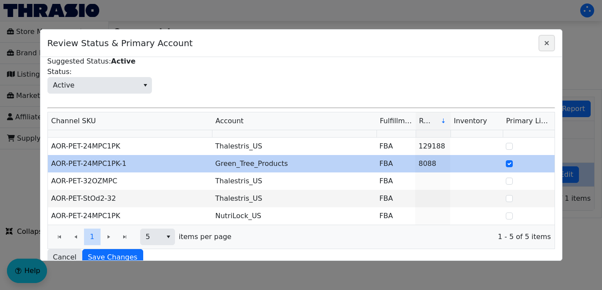
click at [548, 41] on icon "Close" at bounding box center [546, 43] width 10 height 7
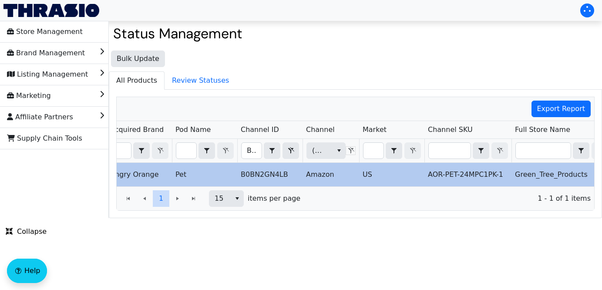
scroll to position [0, 0]
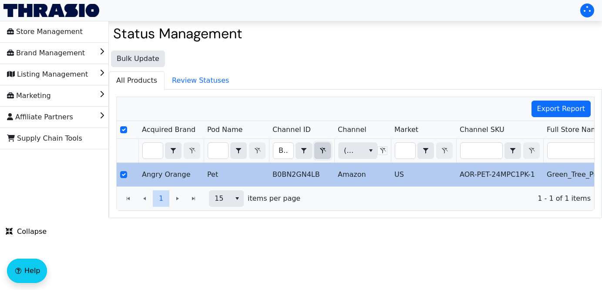
click at [323, 153] on icon "Filter" at bounding box center [322, 150] width 10 height 7
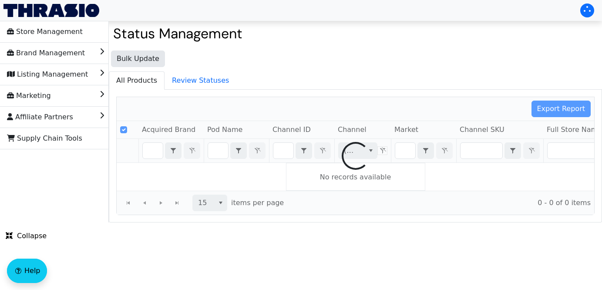
click at [425, 154] on div at bounding box center [355, 155] width 477 height 117
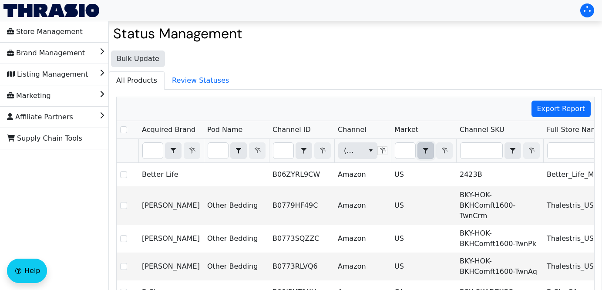
click at [422, 152] on icon "select" at bounding box center [425, 150] width 10 height 7
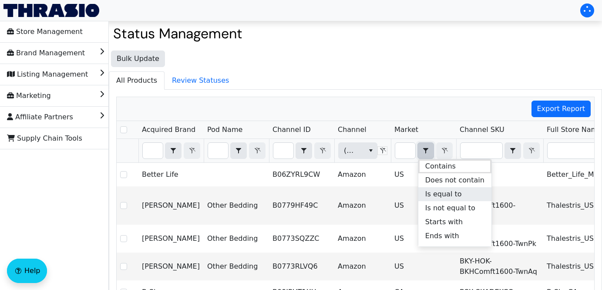
click at [446, 190] on span "Is equal to" at bounding box center [443, 194] width 37 height 10
checkbox input "true"
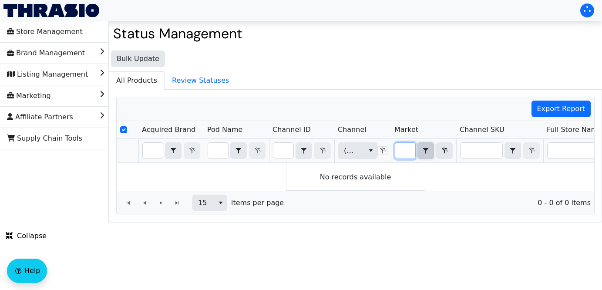
click at [406, 153] on input "Filter" at bounding box center [405, 151] width 20 height 16
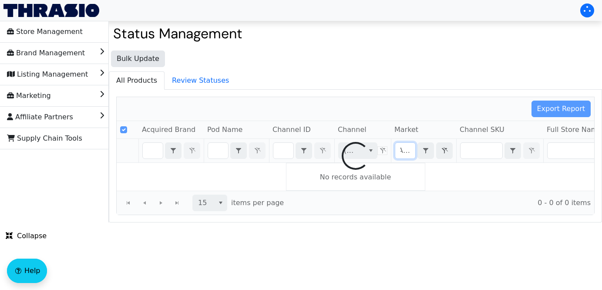
scroll to position [0, 0]
type input "A"
click at [442, 156] on div at bounding box center [355, 155] width 477 height 117
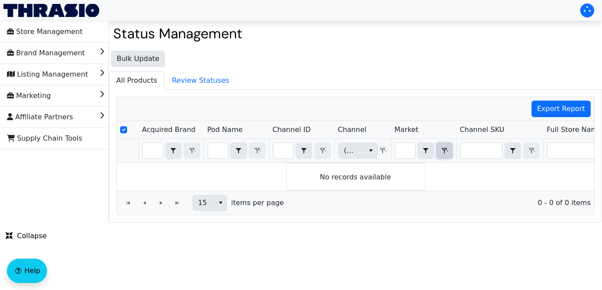
click at [445, 152] on icon "Filter" at bounding box center [444, 150] width 10 height 7
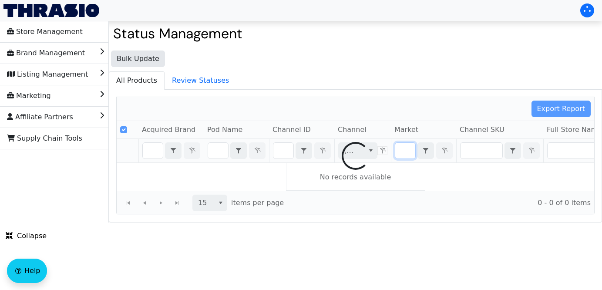
click at [368, 152] on div at bounding box center [355, 155] width 477 height 117
checkbox input "false"
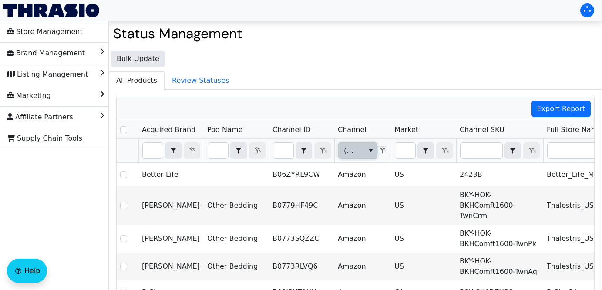
click at [368, 154] on span "select" at bounding box center [370, 150] width 7 height 10
click at [409, 147] on input "Filter" at bounding box center [405, 151] width 20 height 16
type input "U"
checkbox input "true"
type input "UK"
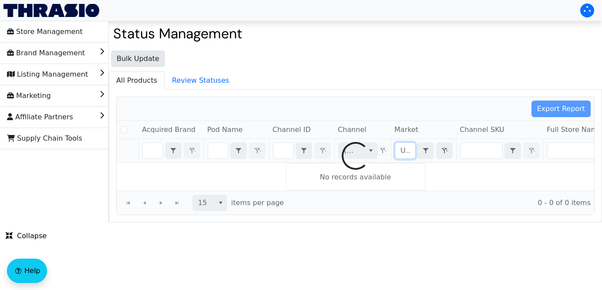
checkbox input "false"
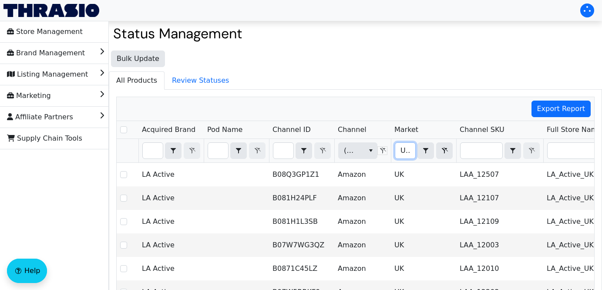
type input "UK"
click at [3, 286] on div "Store Management Brand Management Listing Management Marketing Affiliate Partne…" at bounding box center [54, 284] width 109 height 526
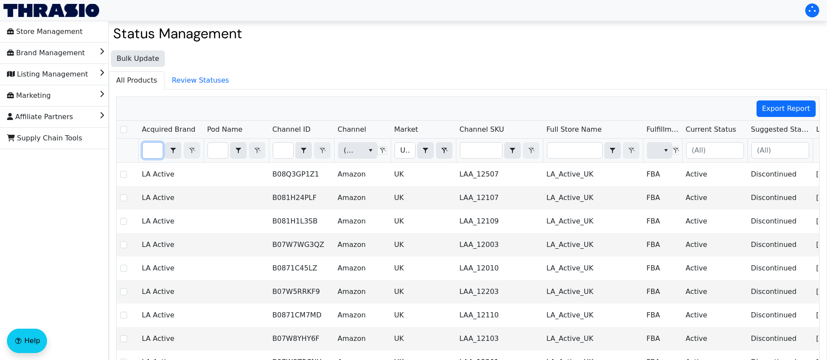
click at [156, 154] on input "Filter" at bounding box center [153, 151] width 20 height 16
click at [173, 154] on icon "select" at bounding box center [173, 150] width 10 height 7
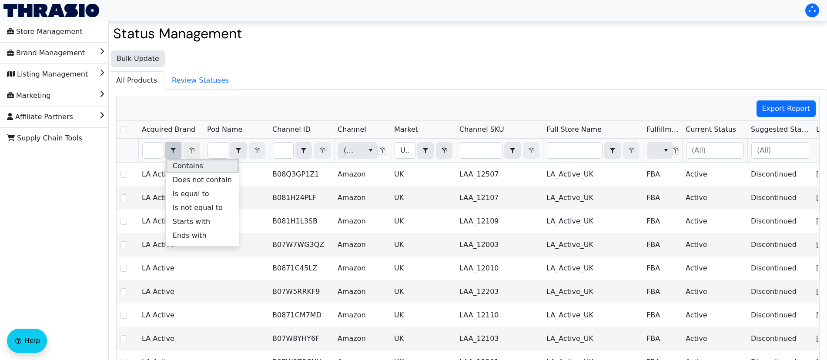
click at [198, 165] on span "Contains" at bounding box center [188, 166] width 30 height 10
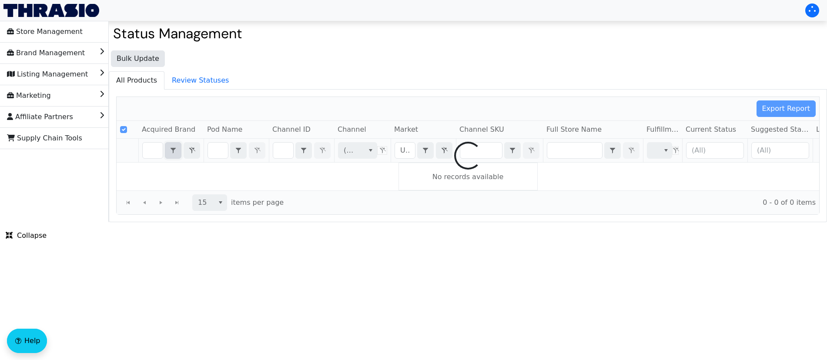
checkbox input "false"
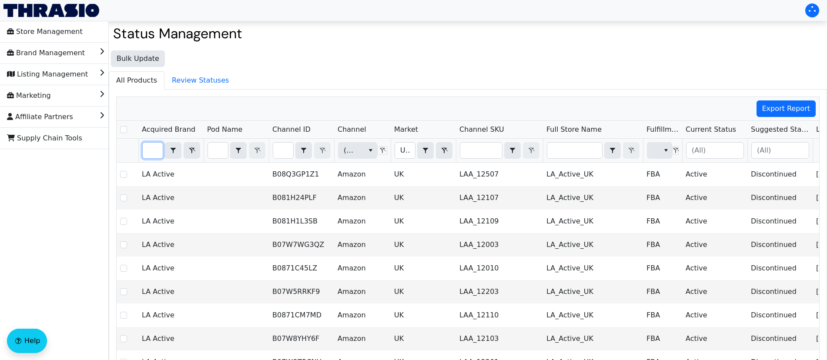
click at [154, 152] on input "Filter" at bounding box center [153, 151] width 20 height 16
type input "b"
checkbox input "true"
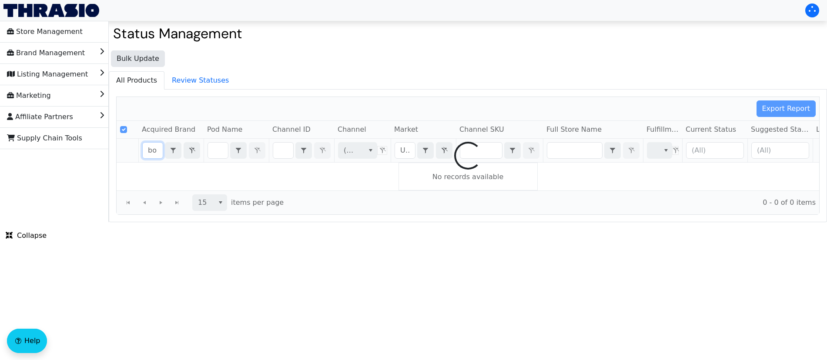
type input "bol"
checkbox input "false"
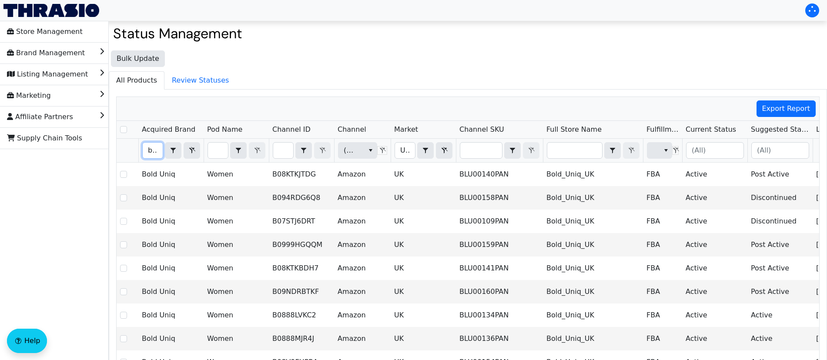
type input "bol"
click at [125, 131] on input "Select Row" at bounding box center [123, 129] width 7 height 7
checkbox input "true"
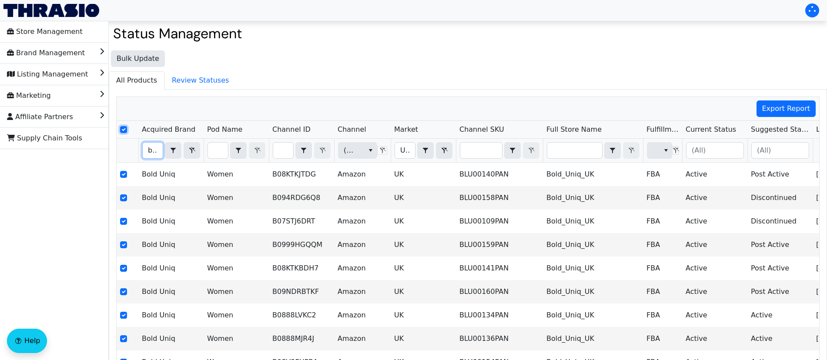
checkbox input "true"
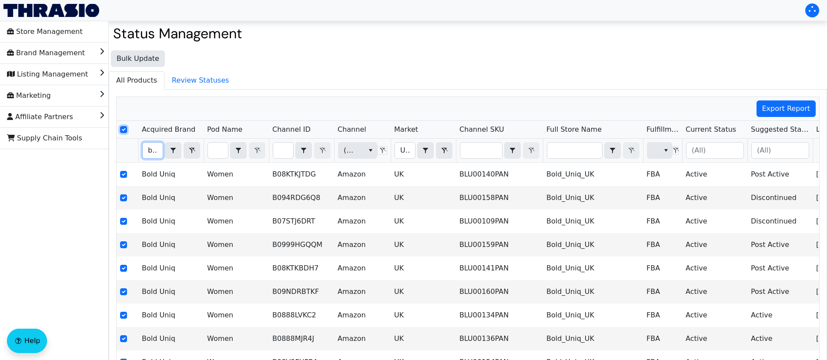
checkbox input "true"
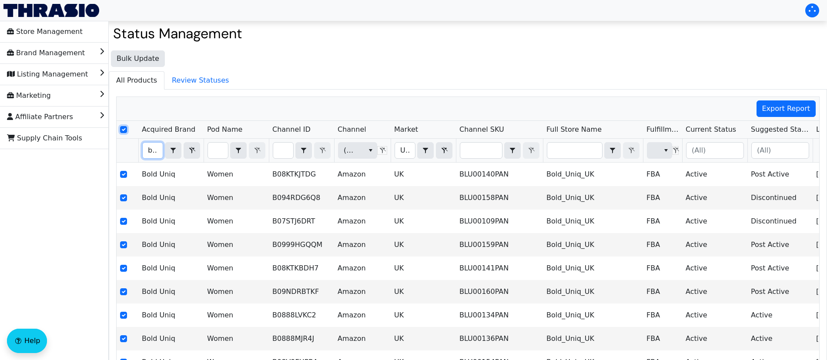
checkbox input "true"
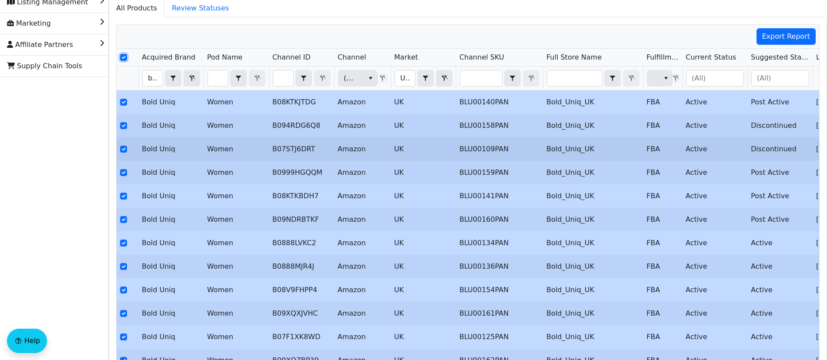
scroll to position [40, 0]
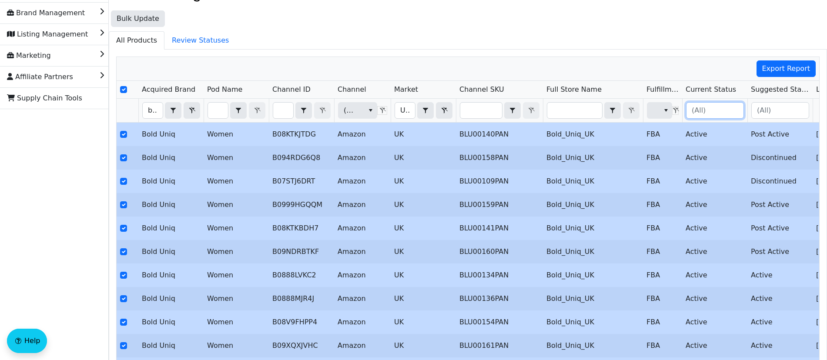
click at [601, 114] on input "Filter" at bounding box center [714, 111] width 57 height 16
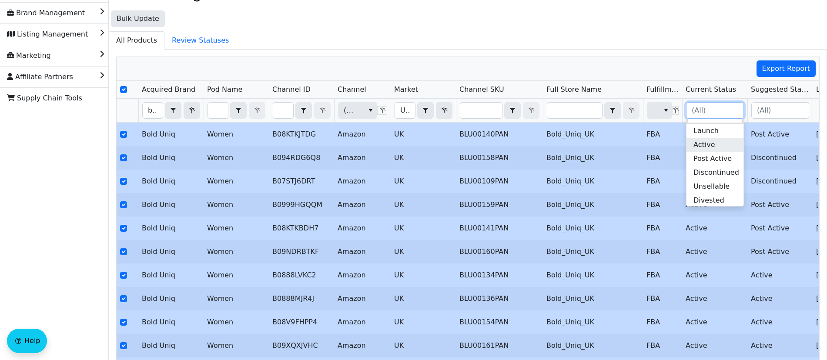
scroll to position [0, 0]
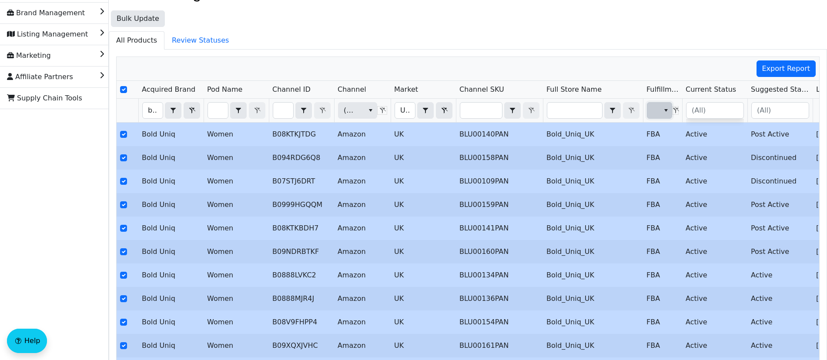
click at [601, 110] on icon "select" at bounding box center [666, 110] width 7 height 7
click at [601, 108] on input "Filter" at bounding box center [714, 111] width 57 height 16
click at [601, 67] on span "Export Report" at bounding box center [786, 69] width 48 height 10
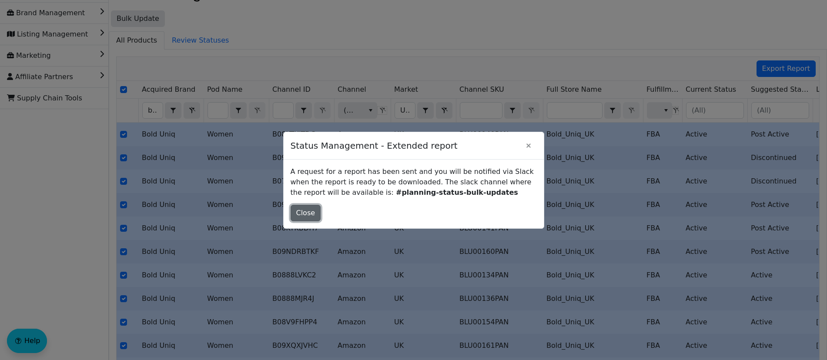
click at [315, 214] on button "Close" at bounding box center [306, 213] width 30 height 17
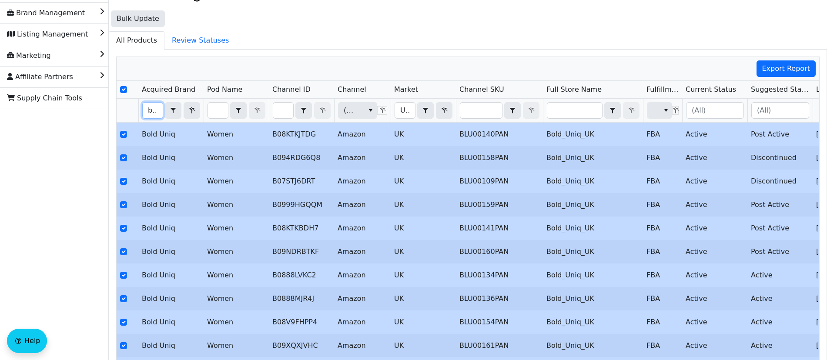
click at [148, 110] on input "bol" at bounding box center [153, 111] width 20 height 16
drag, startPoint x: 149, startPoint y: 110, endPoint x: 188, endPoint y: 110, distance: 39.6
click at [188, 110] on div "bol Contains" at bounding box center [171, 110] width 58 height 17
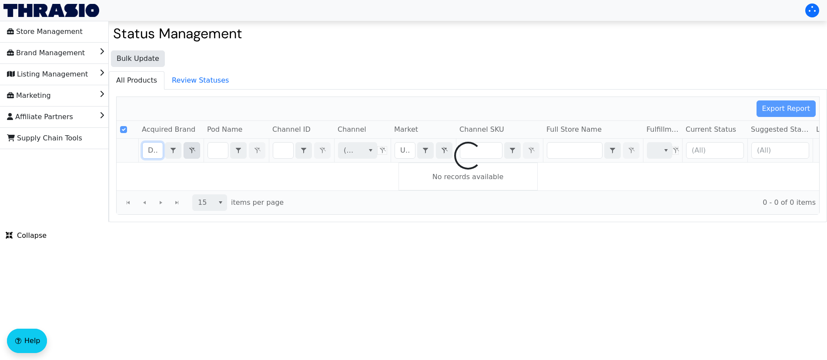
scroll to position [0, 2]
type input "Dots"
checkbox input "false"
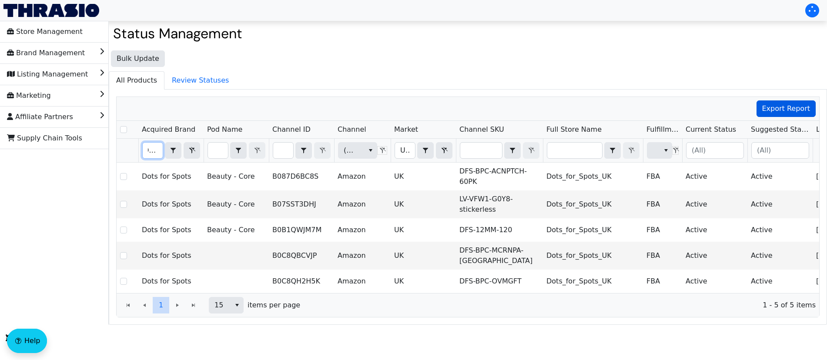
type input "Dots"
click at [601, 107] on span "Export Report" at bounding box center [786, 109] width 48 height 10
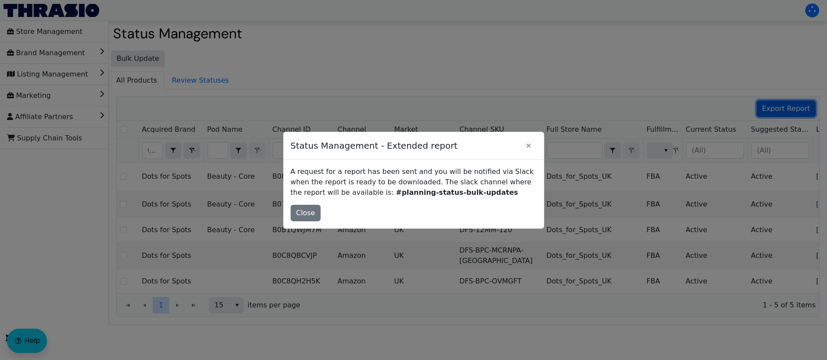
scroll to position [0, 0]
click at [303, 212] on span "Close" at bounding box center [305, 213] width 19 height 10
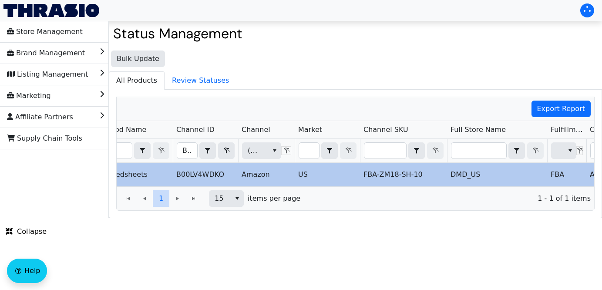
scroll to position [0, 84]
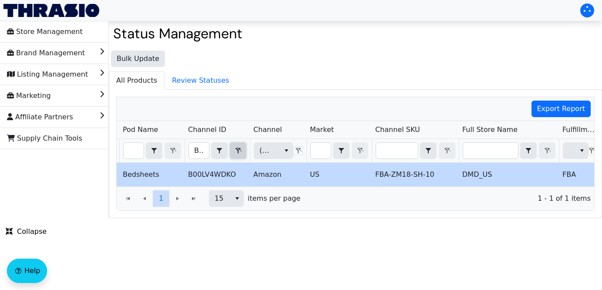
click at [239, 153] on icon "Filter" at bounding box center [238, 150] width 10 height 7
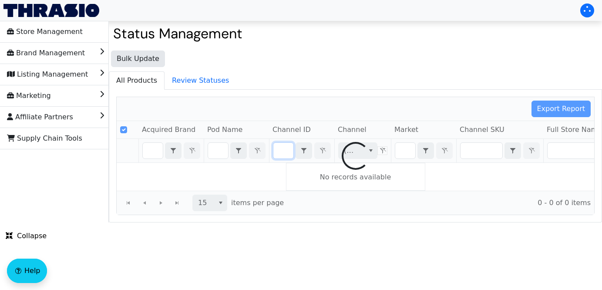
click at [472, 146] on div at bounding box center [355, 155] width 477 height 117
click at [476, 149] on div at bounding box center [355, 155] width 477 height 117
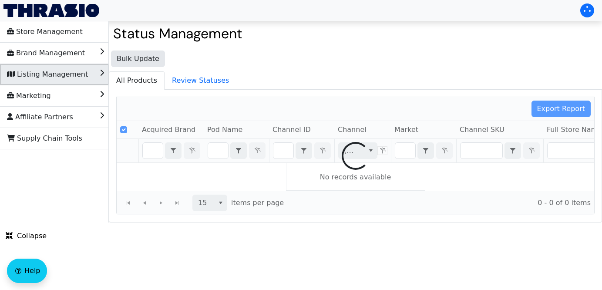
click at [80, 76] on span "Listing Management" at bounding box center [47, 74] width 81 height 14
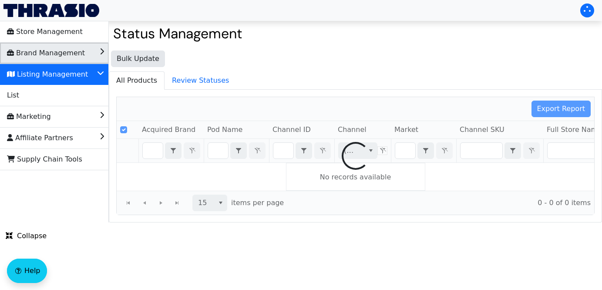
click at [86, 53] on li "Brand Management" at bounding box center [54, 53] width 109 height 21
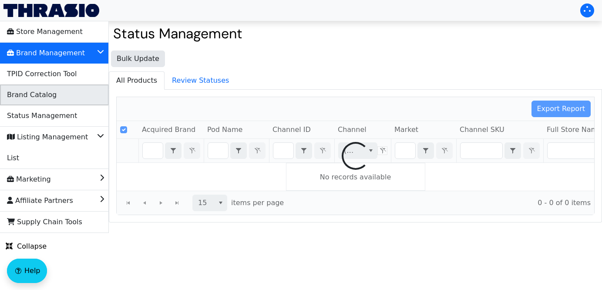
click at [66, 93] on li "Brand Catalog" at bounding box center [54, 94] width 109 height 21
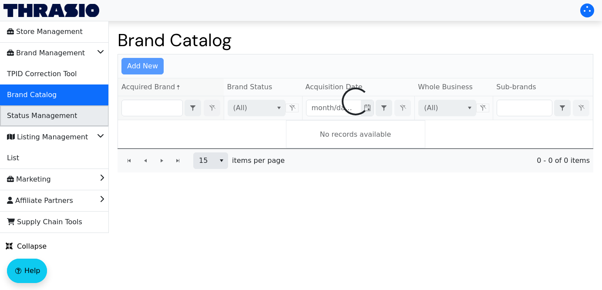
click at [65, 113] on span "Status Management" at bounding box center [42, 116] width 70 height 14
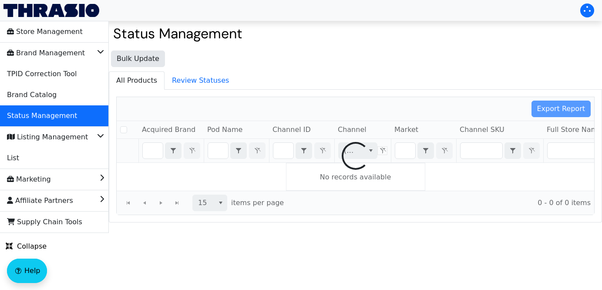
checkbox input "false"
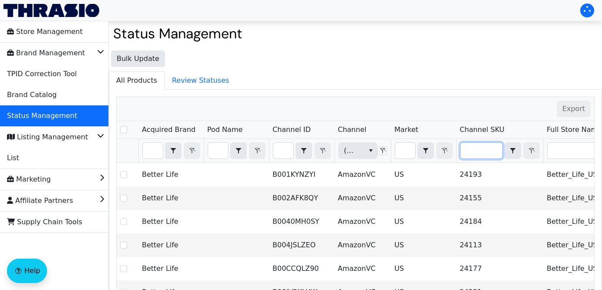
click at [480, 151] on input "Filter" at bounding box center [481, 151] width 42 height 16
type input "TWX-APA-VC110W-Bk-1"
checkbox input "true"
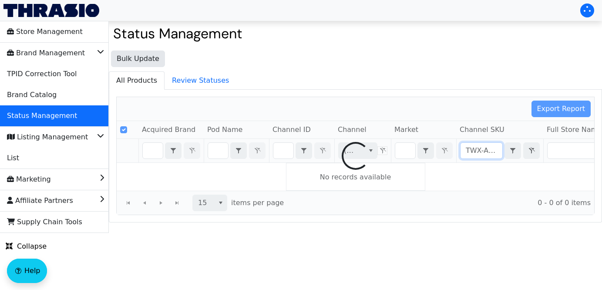
scroll to position [0, 45]
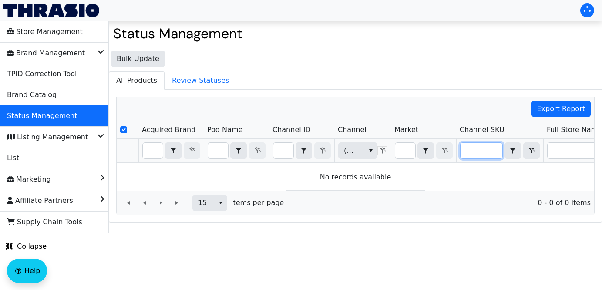
type input "TWX-APA-VC110W-Bk-1"
click at [530, 149] on icon "Filter" at bounding box center [532, 150] width 6 height 7
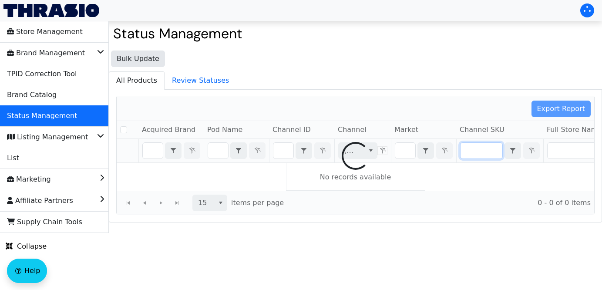
checkbox input "false"
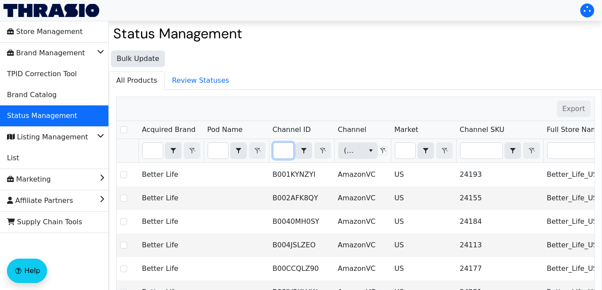
click at [285, 147] on input "Filter" at bounding box center [283, 151] width 20 height 16
type input "B07Y8VNQ4P"
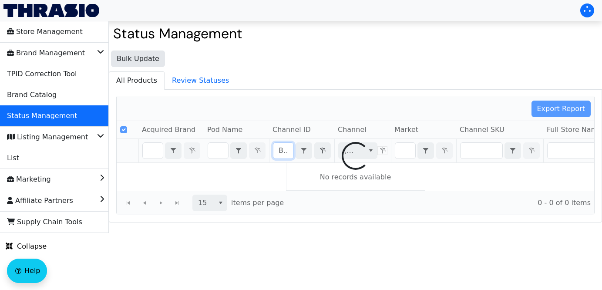
scroll to position [0, 34]
checkbox input "false"
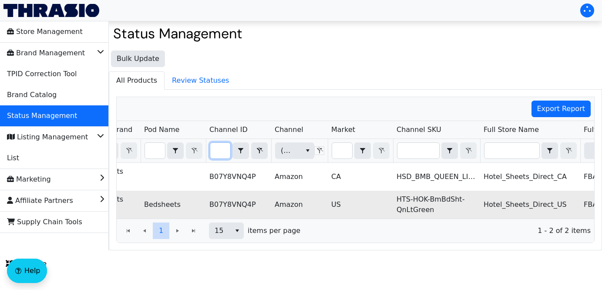
scroll to position [0, 82]
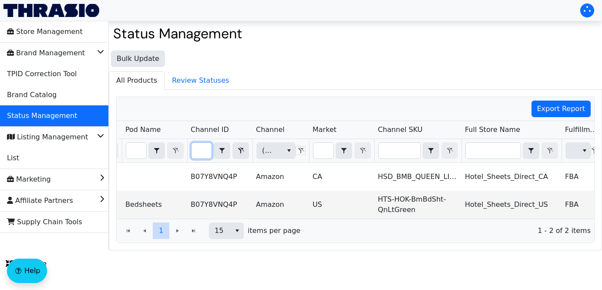
type input "B07Y8VNQ4P"
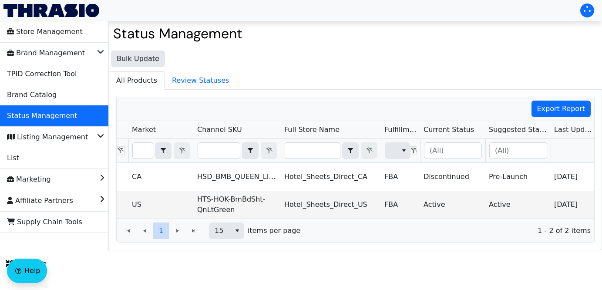
scroll to position [0, 310]
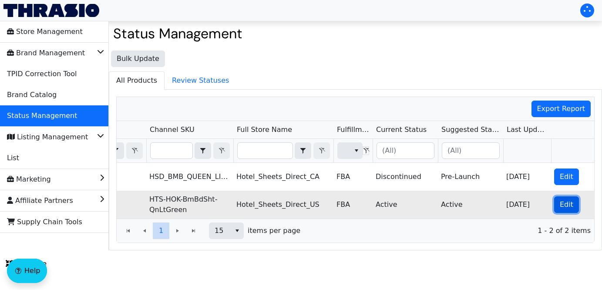
click at [562, 203] on span "Edit" at bounding box center [565, 204] width 13 height 10
checkbox input "true"
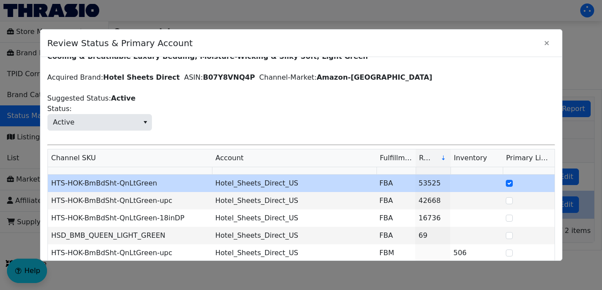
scroll to position [26, 0]
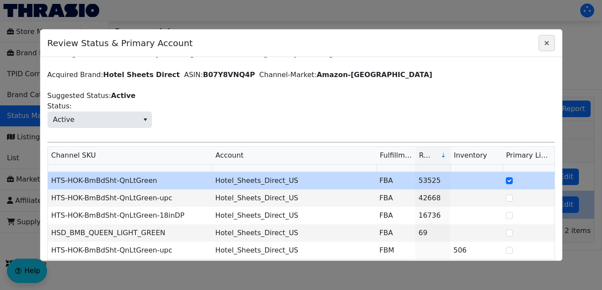
click at [545, 40] on icon "Close" at bounding box center [546, 43] width 10 height 7
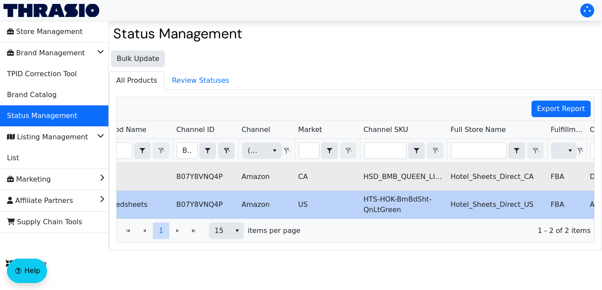
scroll to position [0, 0]
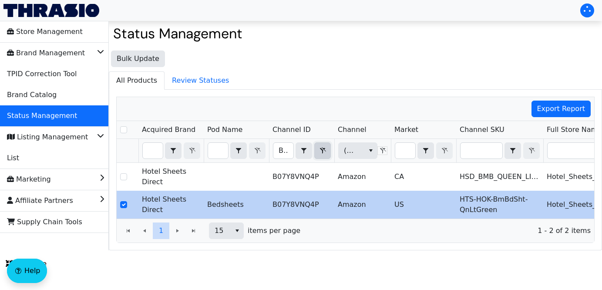
click at [325, 147] on span "Filter" at bounding box center [322, 150] width 10 height 10
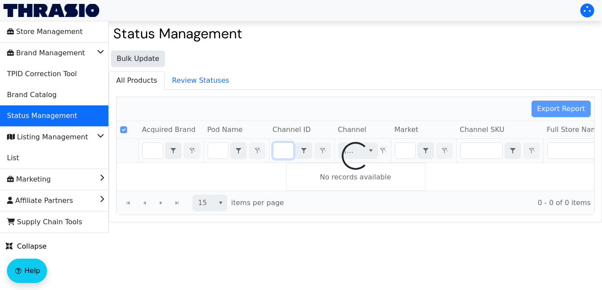
click at [478, 151] on div at bounding box center [355, 155] width 477 height 117
checkbox input "false"
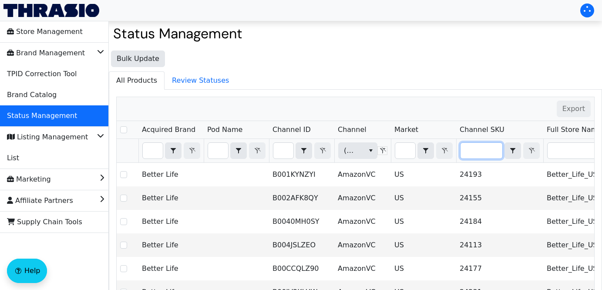
click at [483, 149] on input "Filter" at bounding box center [481, 151] width 42 height 16
type input "PointedBlackTweezers"
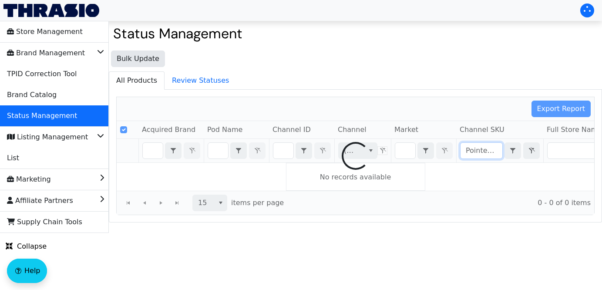
scroll to position [0, 39]
checkbox input "false"
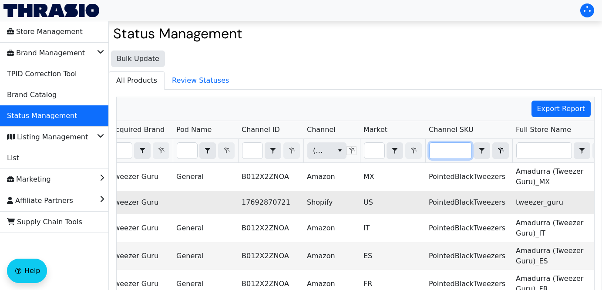
scroll to position [0, 41]
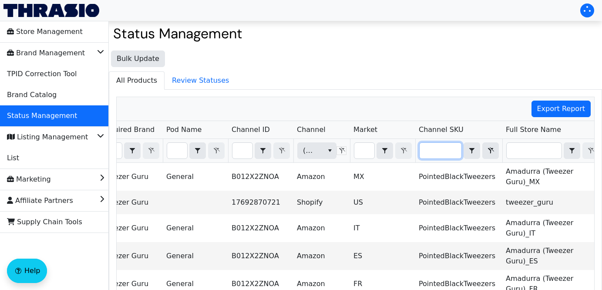
type input "PointedBlackTweezers"
click at [362, 154] on input "Filter" at bounding box center [364, 151] width 20 height 16
type input "U"
checkbox input "true"
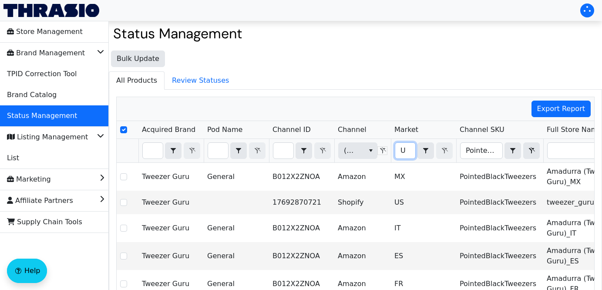
type input "US"
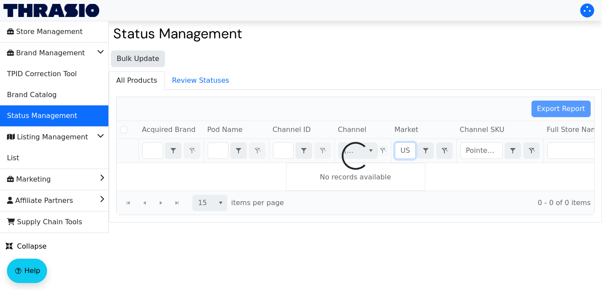
checkbox input "false"
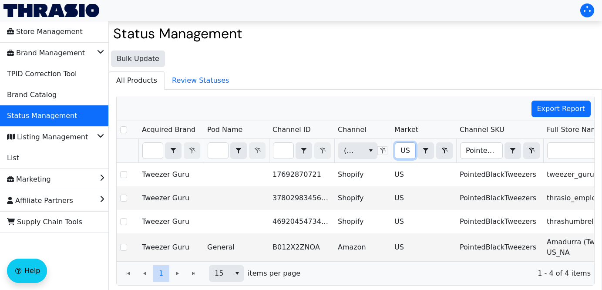
type input "US"
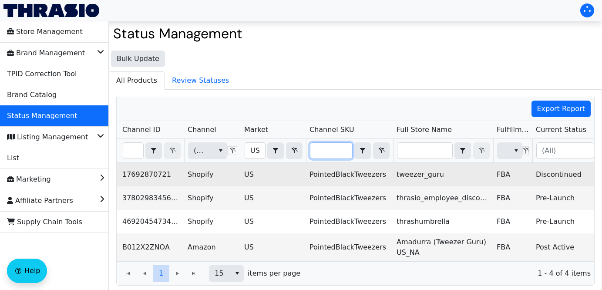
type input "SO-NBLB-2016"
checkbox input "true"
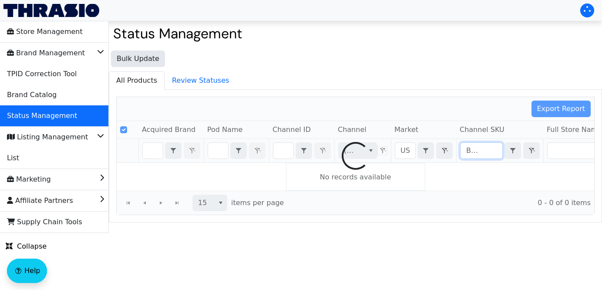
drag, startPoint x: 316, startPoint y: 148, endPoint x: 482, endPoint y: 165, distance: 167.0
click at [482, 165] on div "Export Report Acquired Brand Pod Name Channel ID Channel Market Channel SKU Ful…" at bounding box center [355, 156] width 478 height 118
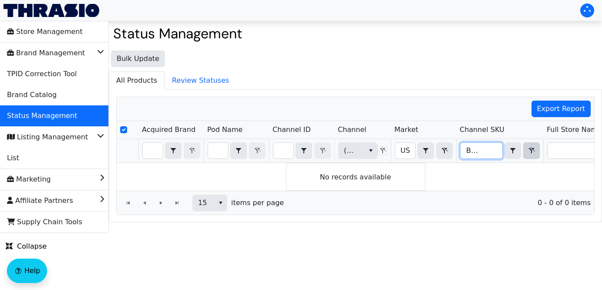
type input "SO-NBLB-2016"
click at [530, 150] on icon "Filter" at bounding box center [532, 150] width 6 height 7
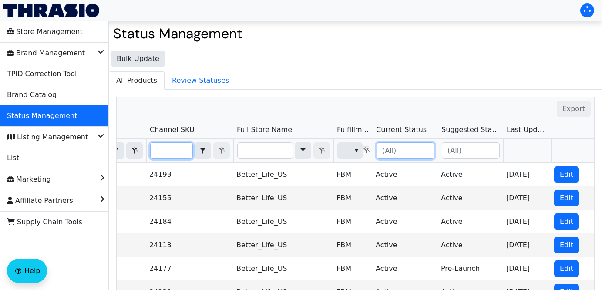
click at [408, 151] on input "Filter" at bounding box center [405, 151] width 57 height 16
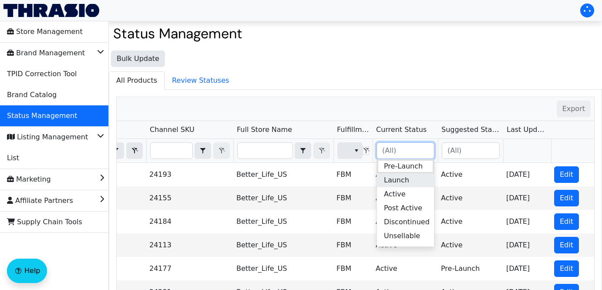
click at [405, 181] on span "Launch" at bounding box center [396, 180] width 25 height 10
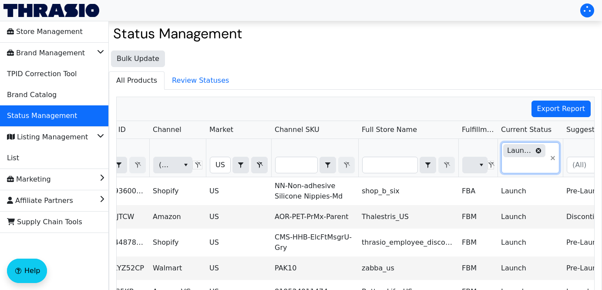
click at [526, 167] on input "Filter" at bounding box center [524, 165] width 45 height 16
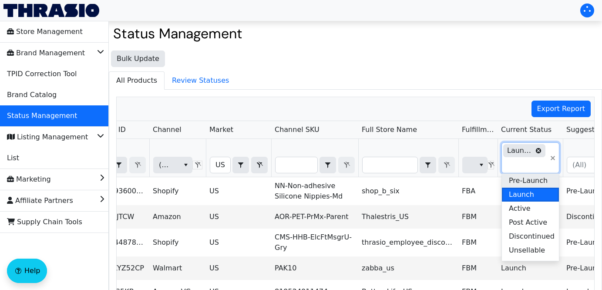
click at [535, 181] on span "Pre-Launch" at bounding box center [528, 180] width 39 height 10
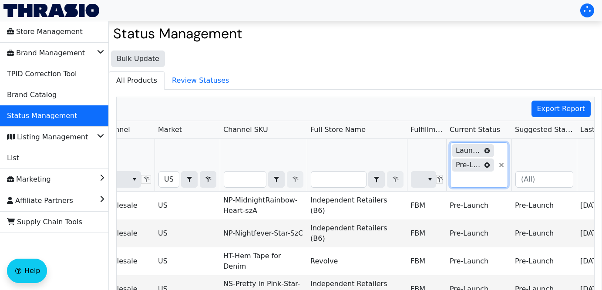
click at [479, 180] on input "Filter" at bounding box center [472, 179] width 45 height 16
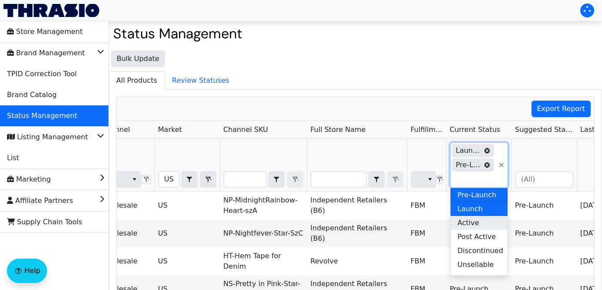
click at [481, 222] on li "Active" at bounding box center [478, 223] width 57 height 14
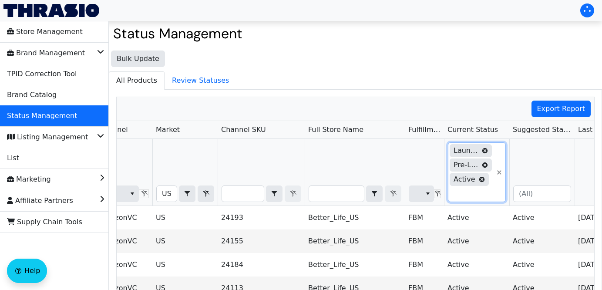
click at [477, 194] on input "Filter" at bounding box center [470, 194] width 45 height 16
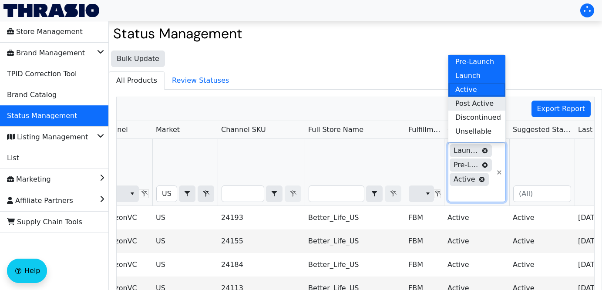
click at [485, 103] on span "Post Active" at bounding box center [474, 103] width 38 height 10
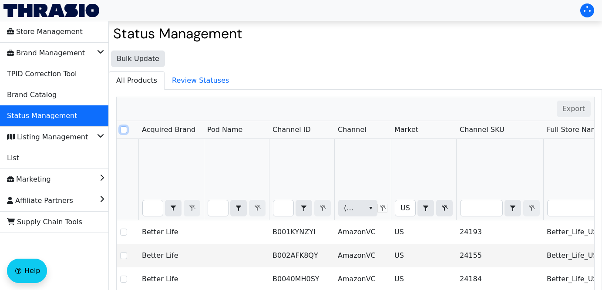
click at [125, 129] on input "Select Row" at bounding box center [123, 129] width 7 height 7
checkbox input "true"
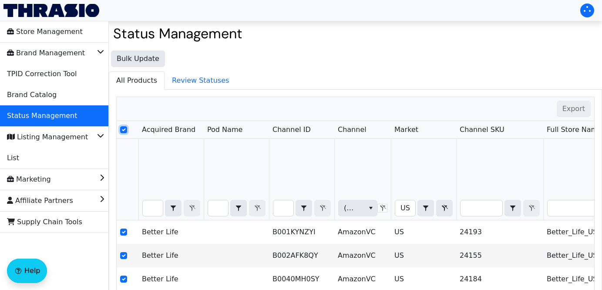
checkbox input "true"
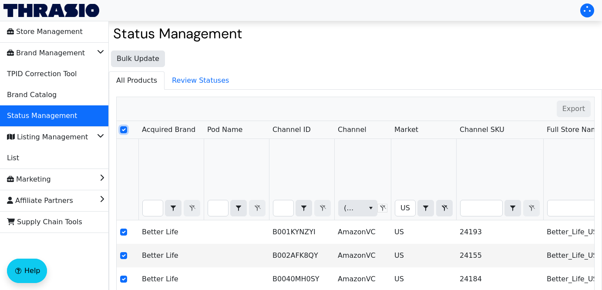
checkbox input "true"
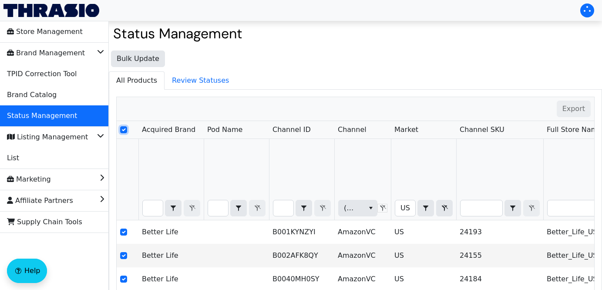
checkbox input "true"
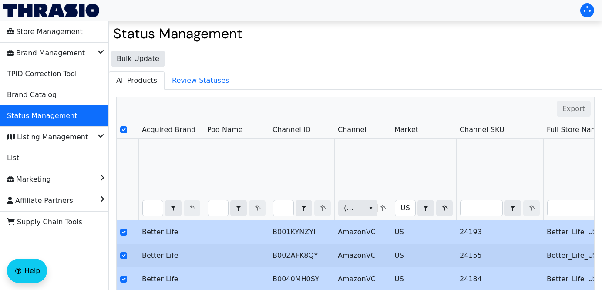
click at [545, 153] on th "Filter" at bounding box center [593, 179] width 100 height 81
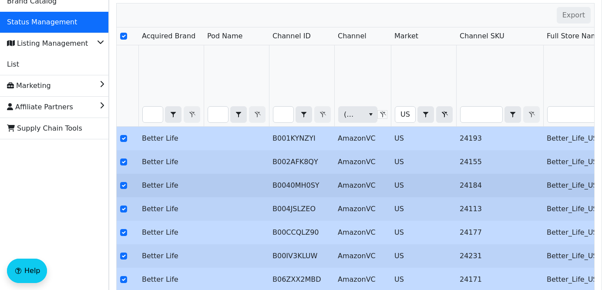
scroll to position [93, 0]
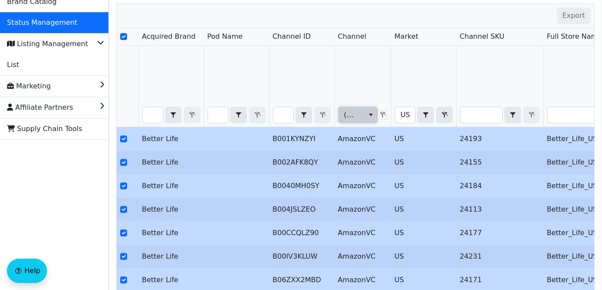
click at [367, 116] on icon "select" at bounding box center [370, 114] width 7 height 7
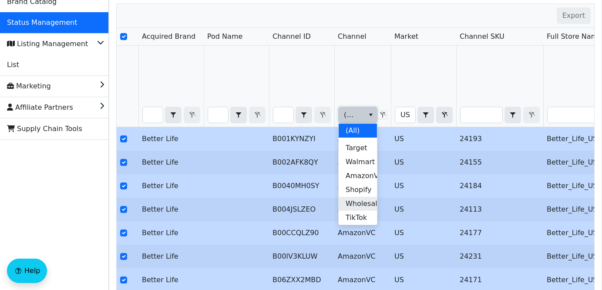
scroll to position [0, 0]
click at [361, 143] on span "Amazon" at bounding box center [359, 144] width 28 height 10
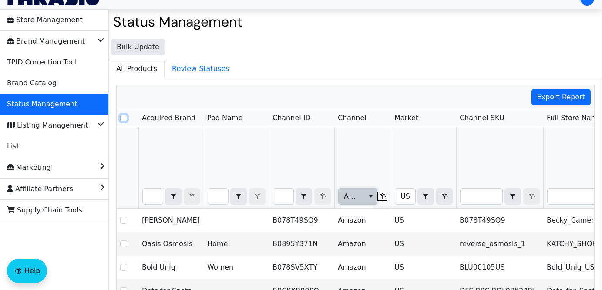
click at [125, 117] on input "Select Row" at bounding box center [123, 117] width 7 height 7
checkbox input "true"
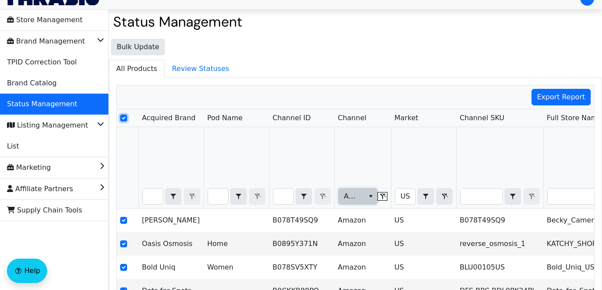
checkbox input "true"
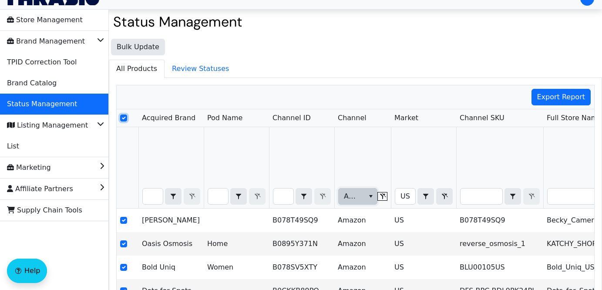
checkbox input "true"
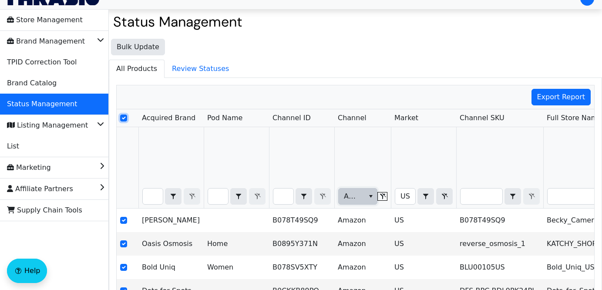
checkbox input "true"
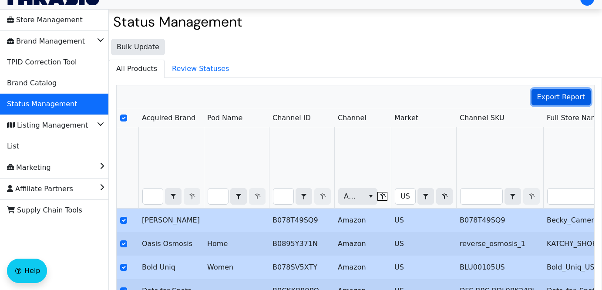
click at [564, 97] on span "Export Report" at bounding box center [561, 97] width 48 height 10
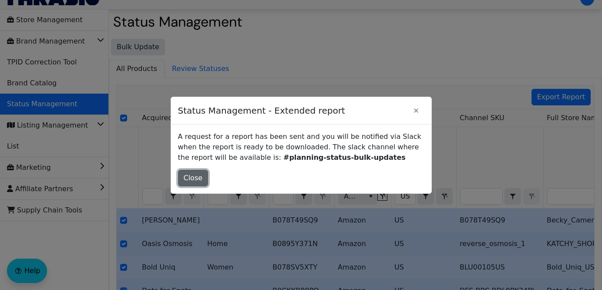
click at [193, 181] on span "Close" at bounding box center [193, 178] width 19 height 10
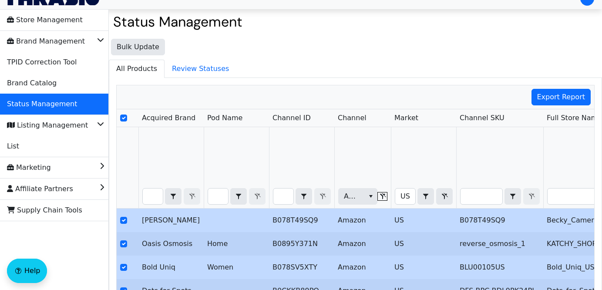
click at [282, 206] on th "Filter" at bounding box center [301, 167] width 65 height 81
click at [284, 194] on input "Filter" at bounding box center [283, 196] width 20 height 16
type input "B07V5CKHND"
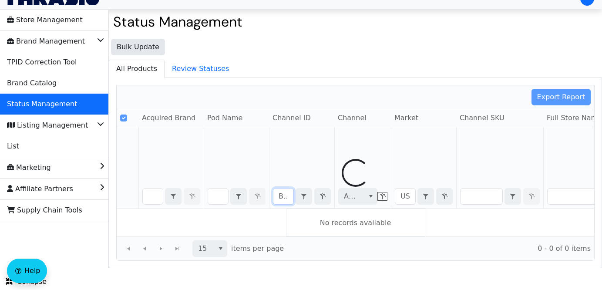
scroll to position [0, 35]
checkbox input "false"
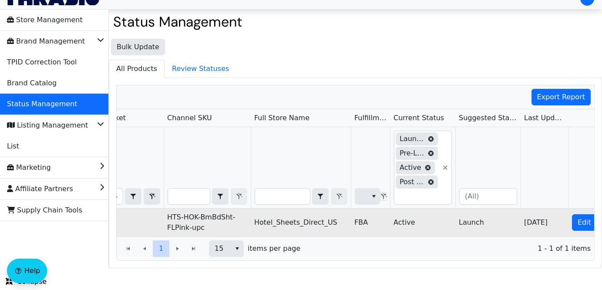
scroll to position [0, 310]
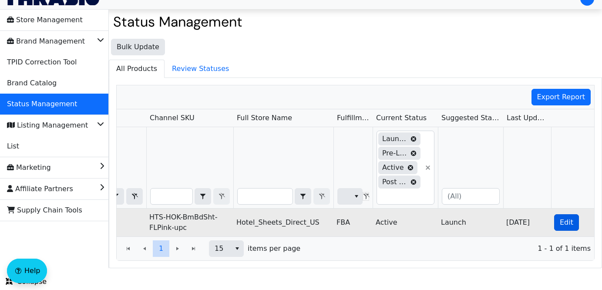
type input "B07V5CKHND"
click at [563, 222] on span "Edit" at bounding box center [565, 222] width 13 height 10
checkbox input "true"
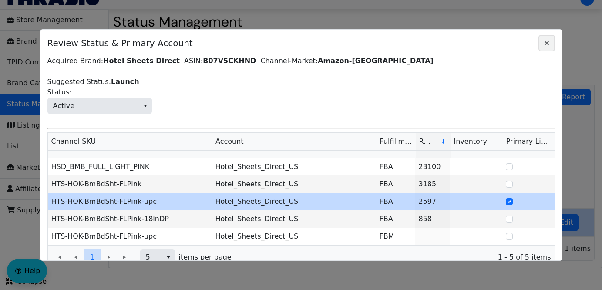
click at [543, 42] on icon "Close" at bounding box center [546, 43] width 10 height 7
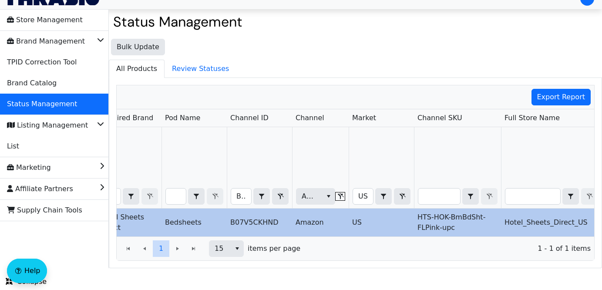
scroll to position [0, 0]
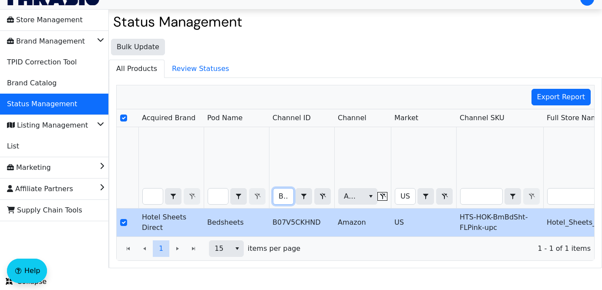
click at [277, 196] on input "B07V5CKHND" at bounding box center [283, 196] width 20 height 16
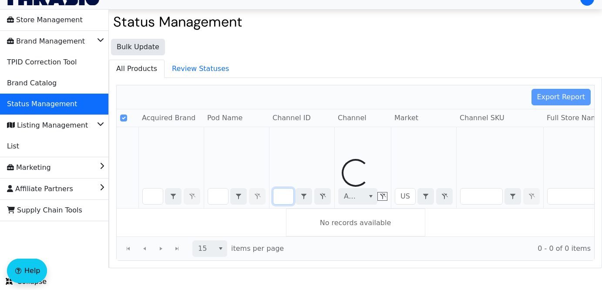
scroll to position [0, 33]
drag, startPoint x: 277, startPoint y: 196, endPoint x: 395, endPoint y: 200, distance: 118.0
click at [395, 200] on div "Export Report Acquired Brand Pod Name Channel ID Channel Market Channel SKU Ful…" at bounding box center [355, 173] width 478 height 176
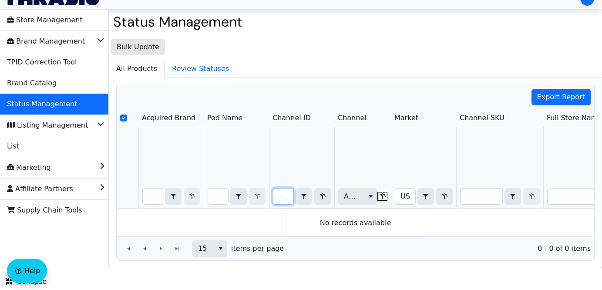
type input "B071RCB2CC"
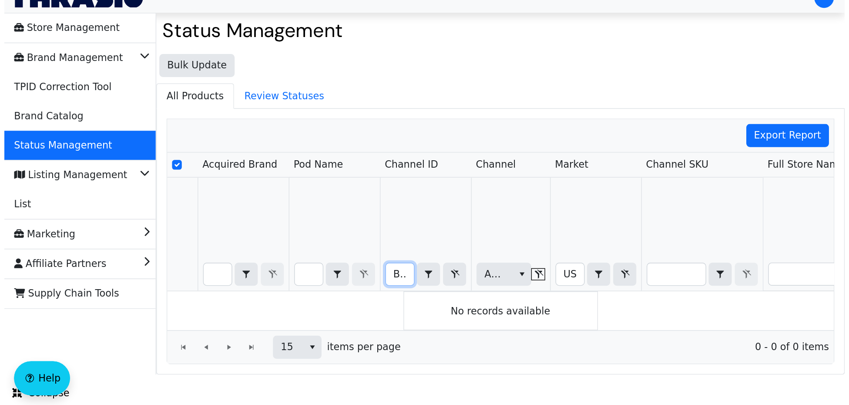
scroll to position [0, 0]
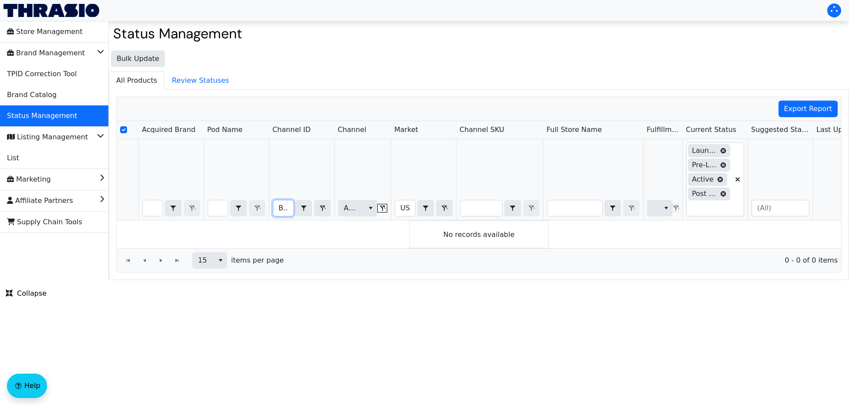
click at [601, 177] on icon "Filter" at bounding box center [737, 179] width 7 height 7
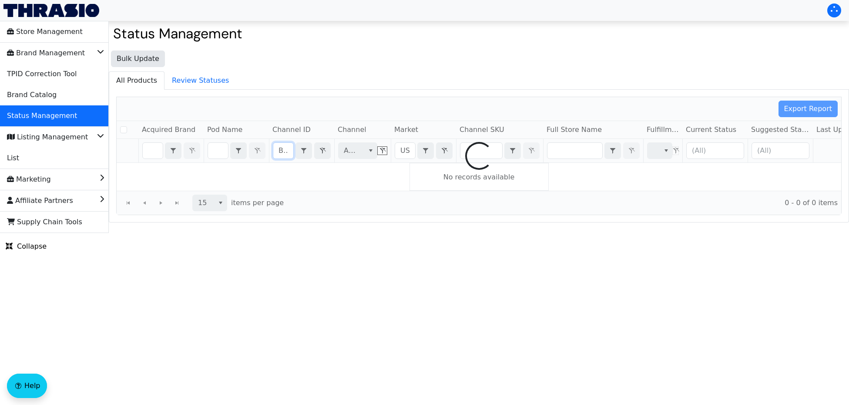
checkbox input "false"
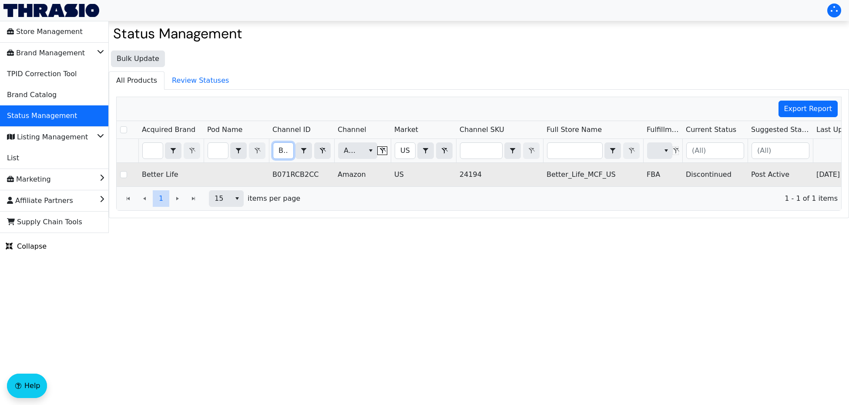
scroll to position [0, 63]
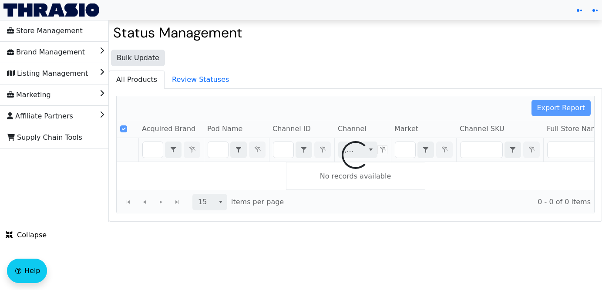
click at [281, 149] on div at bounding box center [355, 154] width 477 height 117
click at [285, 148] on div at bounding box center [355, 154] width 477 height 117
click at [283, 151] on div at bounding box center [355, 154] width 477 height 117
checkbox input "false"
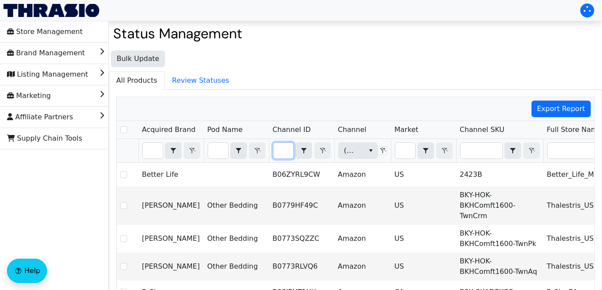
click at [283, 155] on input "Filter" at bounding box center [283, 151] width 20 height 16
type input "B012YS79A4"
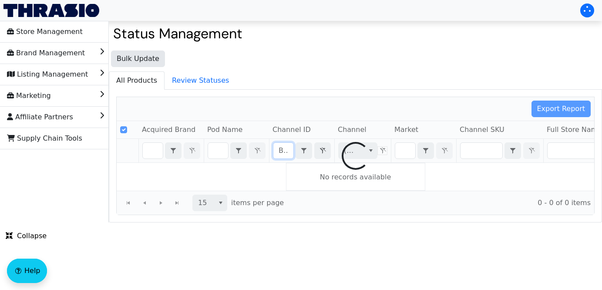
scroll to position [0, 31]
checkbox input "false"
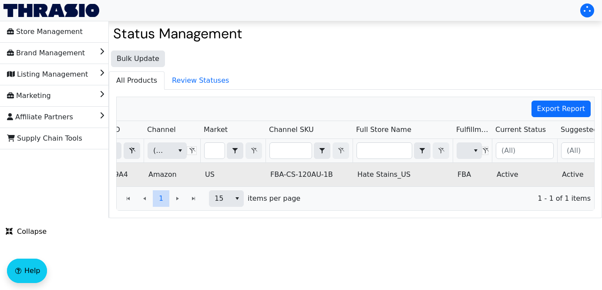
scroll to position [0, 189]
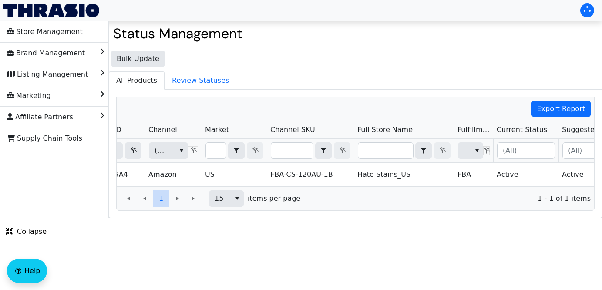
type input "B012YS79A4"
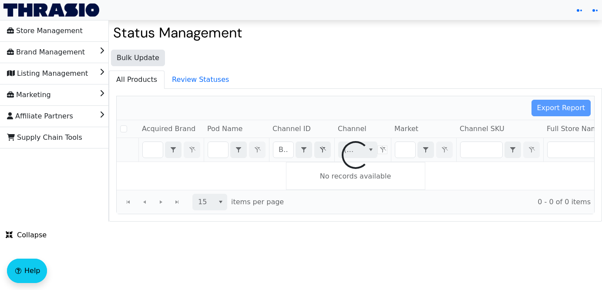
checkbox input "false"
